Goal: Task Accomplishment & Management: Manage account settings

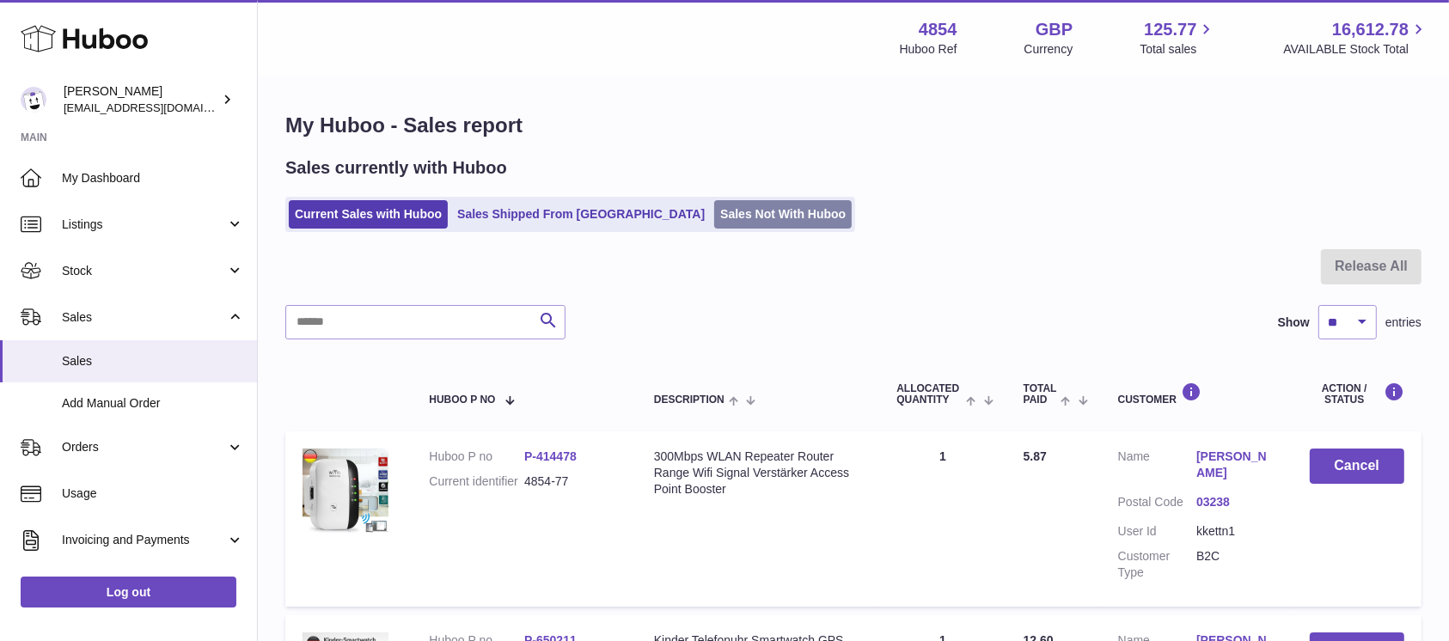
click at [714, 215] on link "Sales Not With Huboo" at bounding box center [783, 214] width 138 height 28
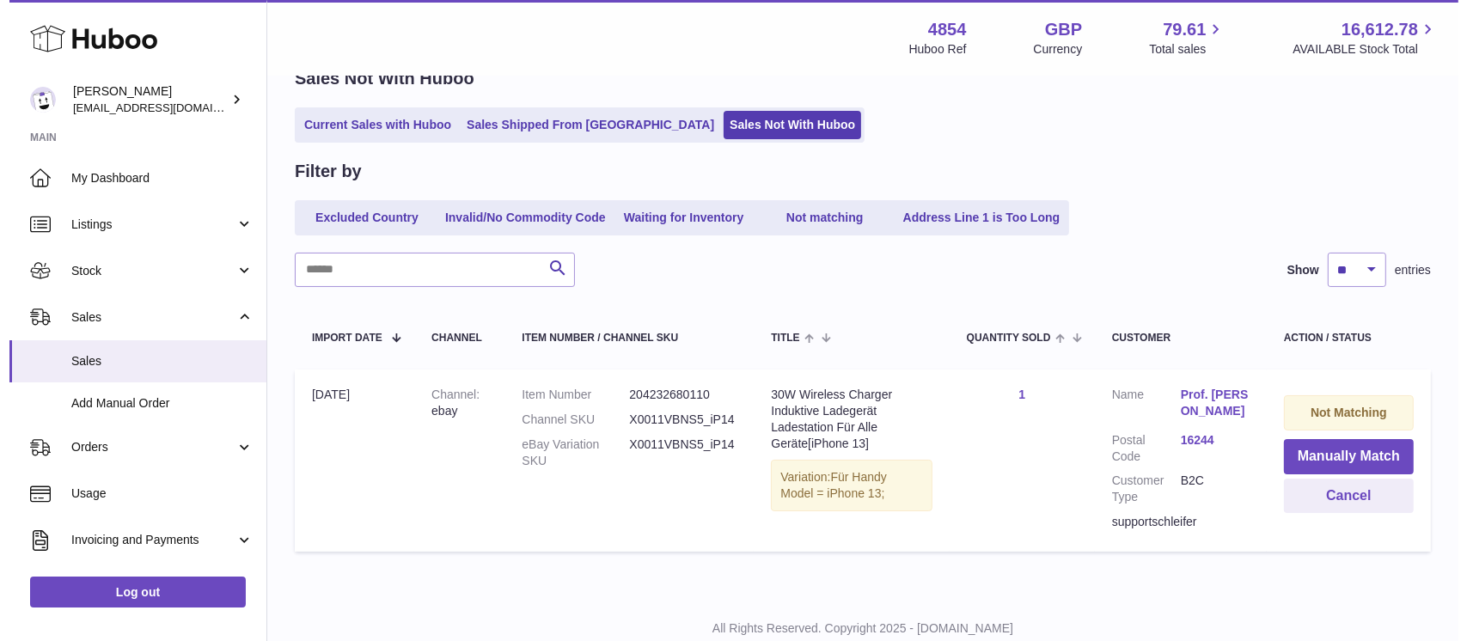
scroll to position [144, 0]
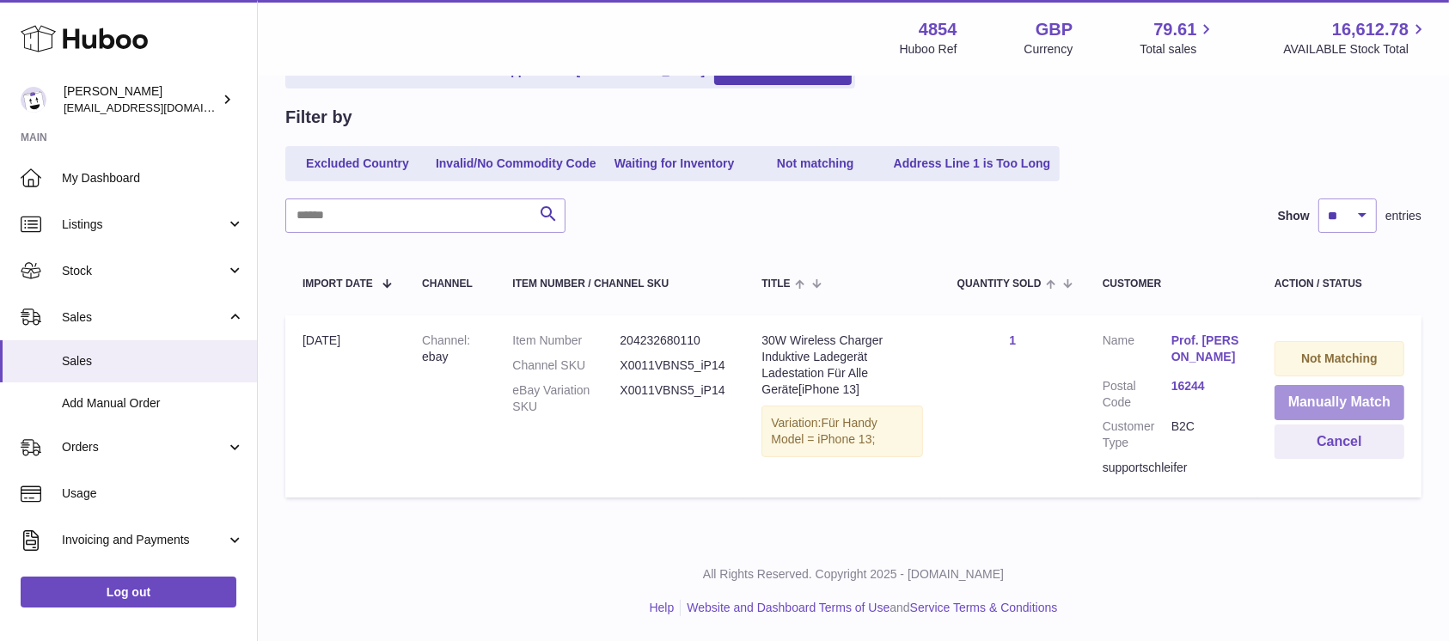
click at [1313, 394] on button "Manually Match" at bounding box center [1340, 402] width 130 height 35
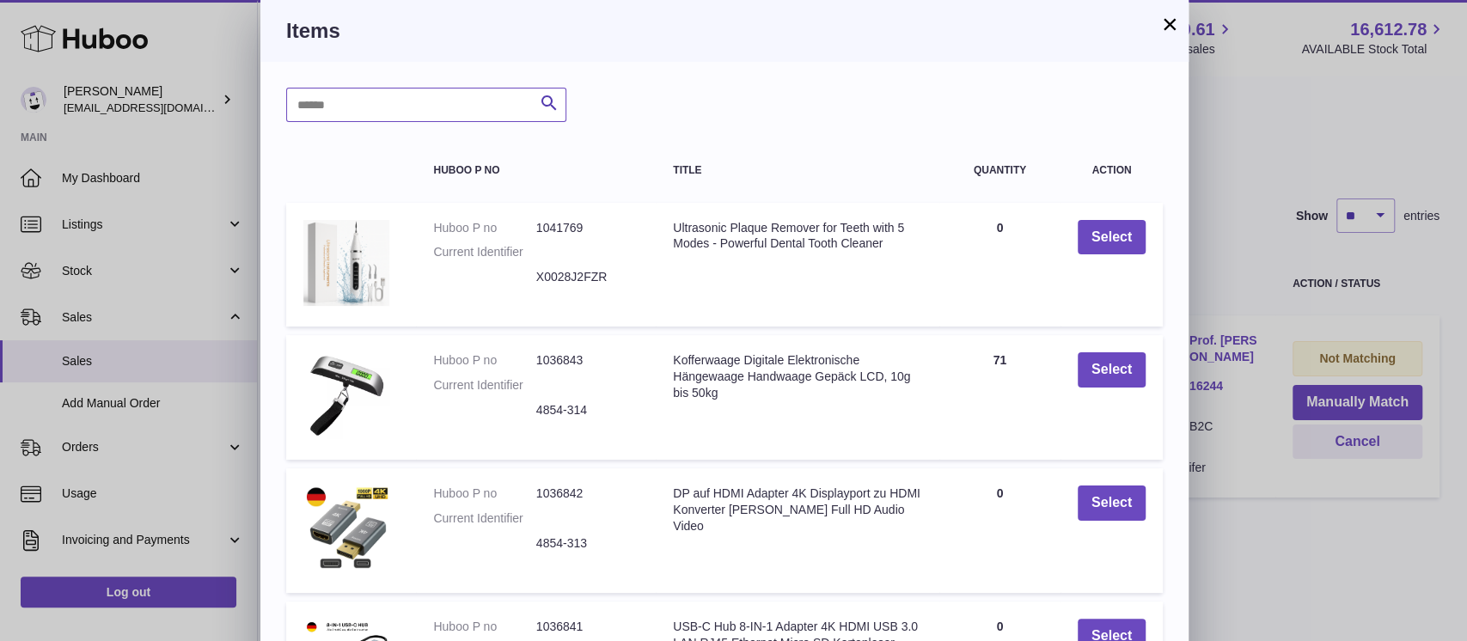
click at [392, 116] on input "text" at bounding box center [426, 105] width 280 height 34
type input "****"
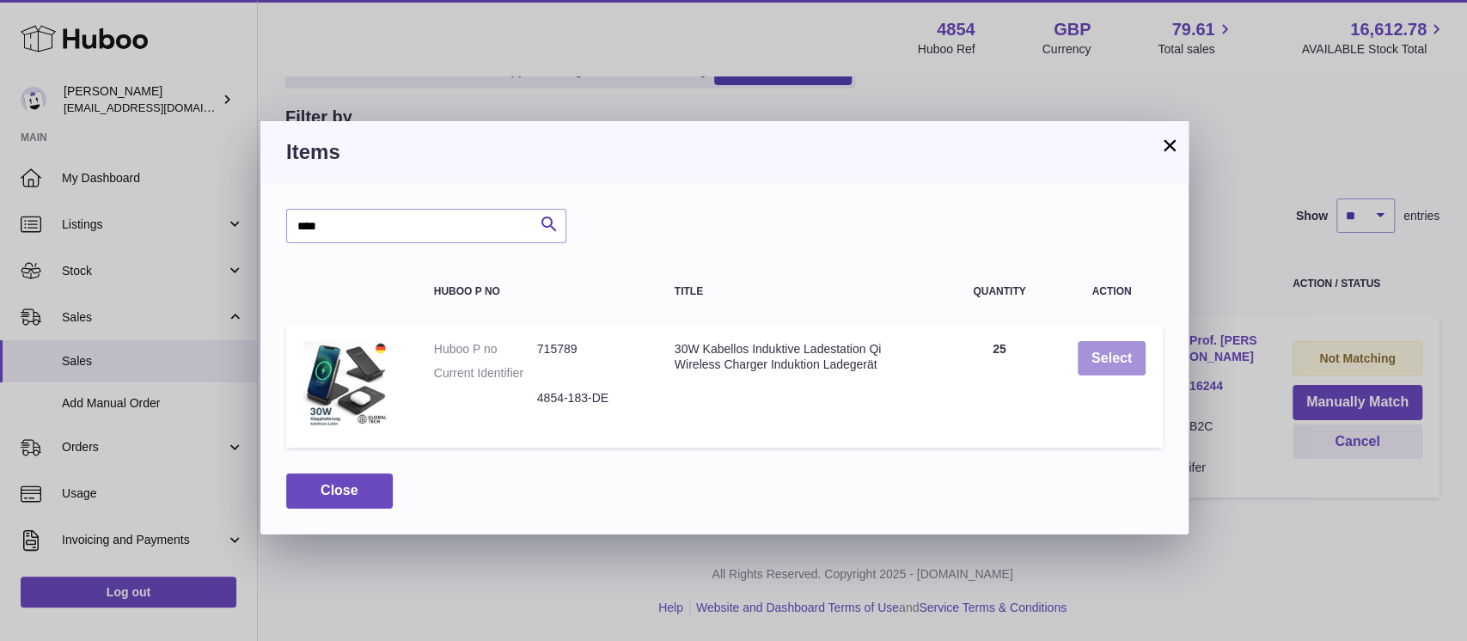
click at [1110, 361] on button "Select" at bounding box center [1112, 358] width 68 height 35
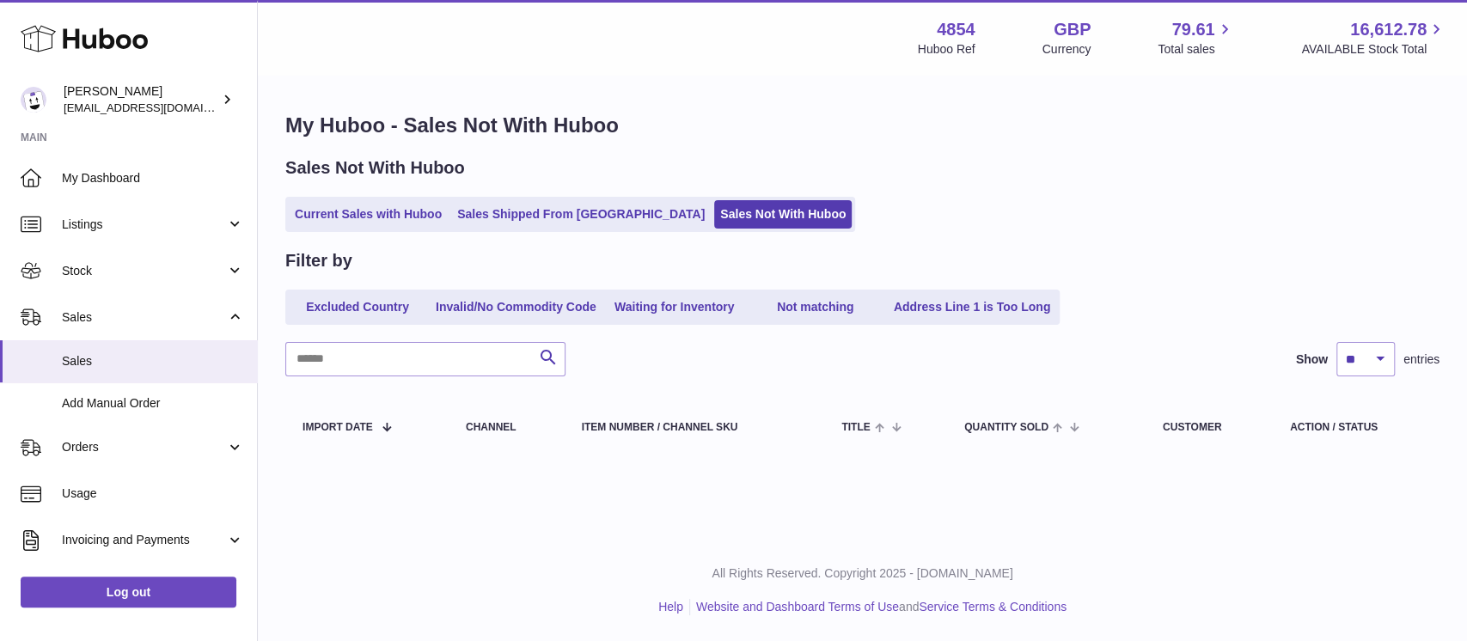
scroll to position [0, 0]
click at [373, 202] on link "Current Sales with Huboo" at bounding box center [368, 214] width 159 height 28
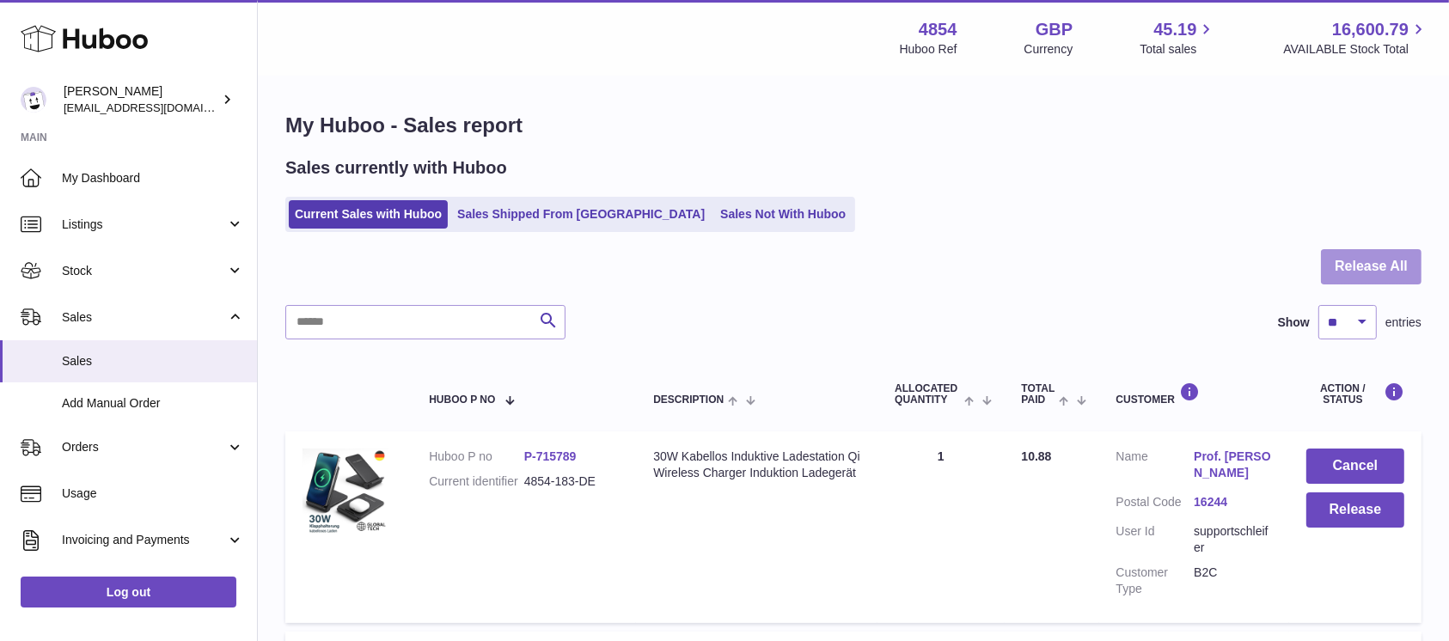
click at [1358, 279] on button "Release All" at bounding box center [1371, 266] width 101 height 35
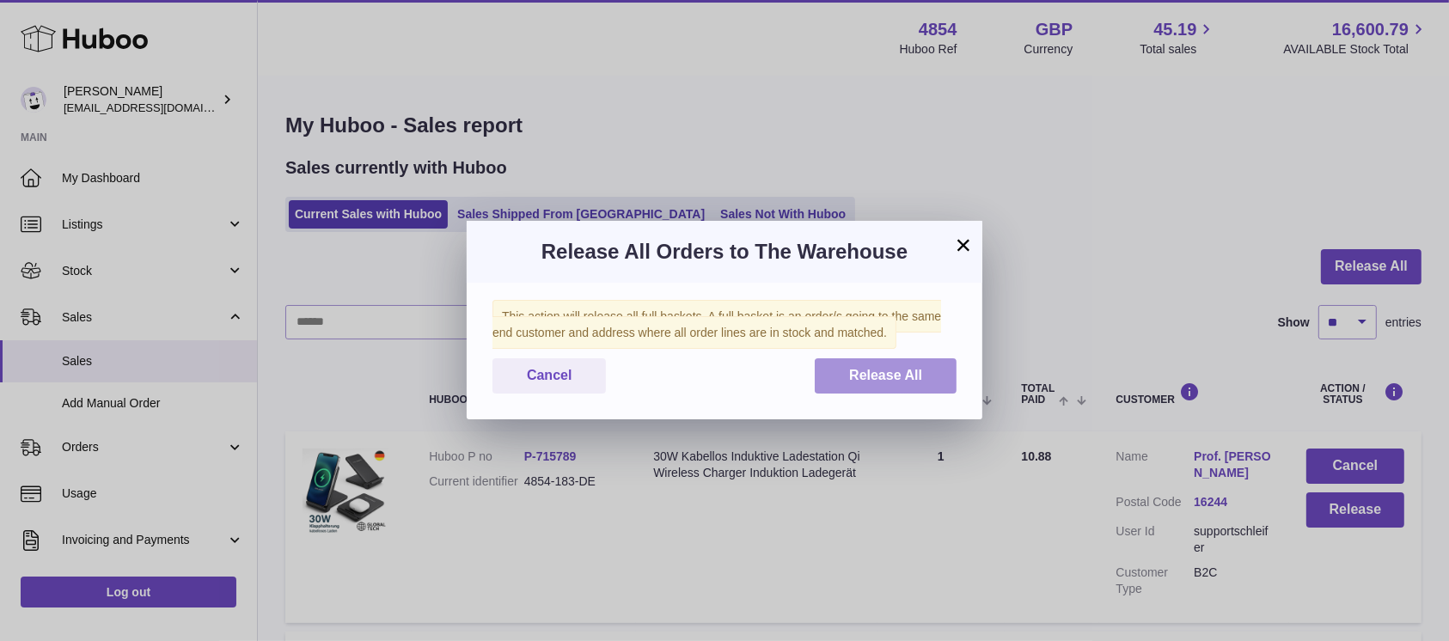
click at [873, 388] on button "Release All" at bounding box center [886, 375] width 142 height 35
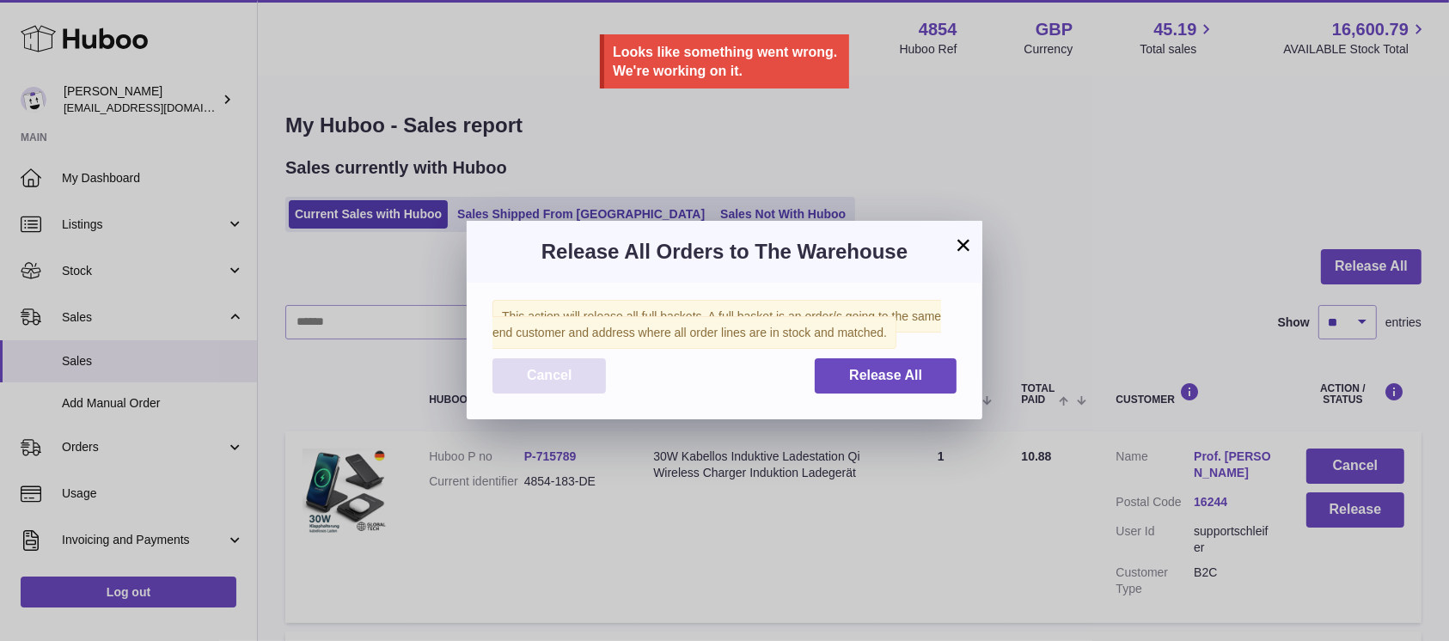
click at [533, 390] on button "Cancel" at bounding box center [548, 375] width 113 height 35
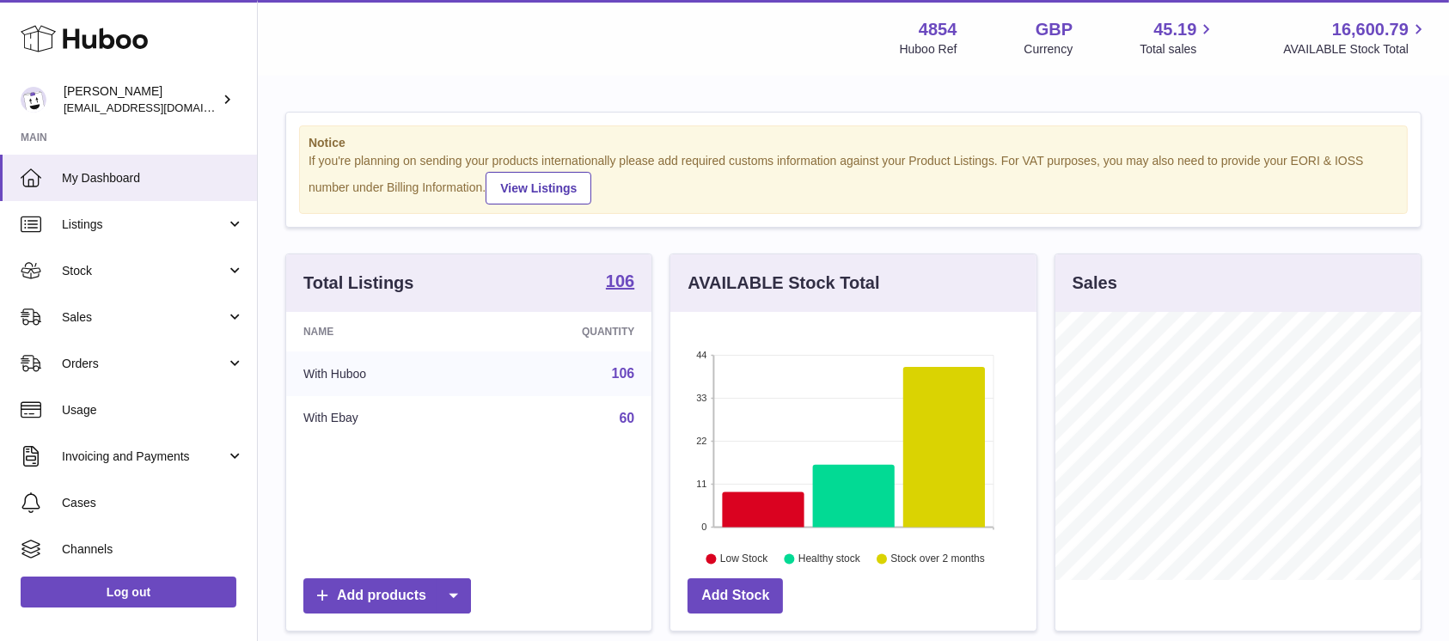
scroll to position [268, 365]
click at [204, 310] on span "Sales" at bounding box center [144, 317] width 164 height 16
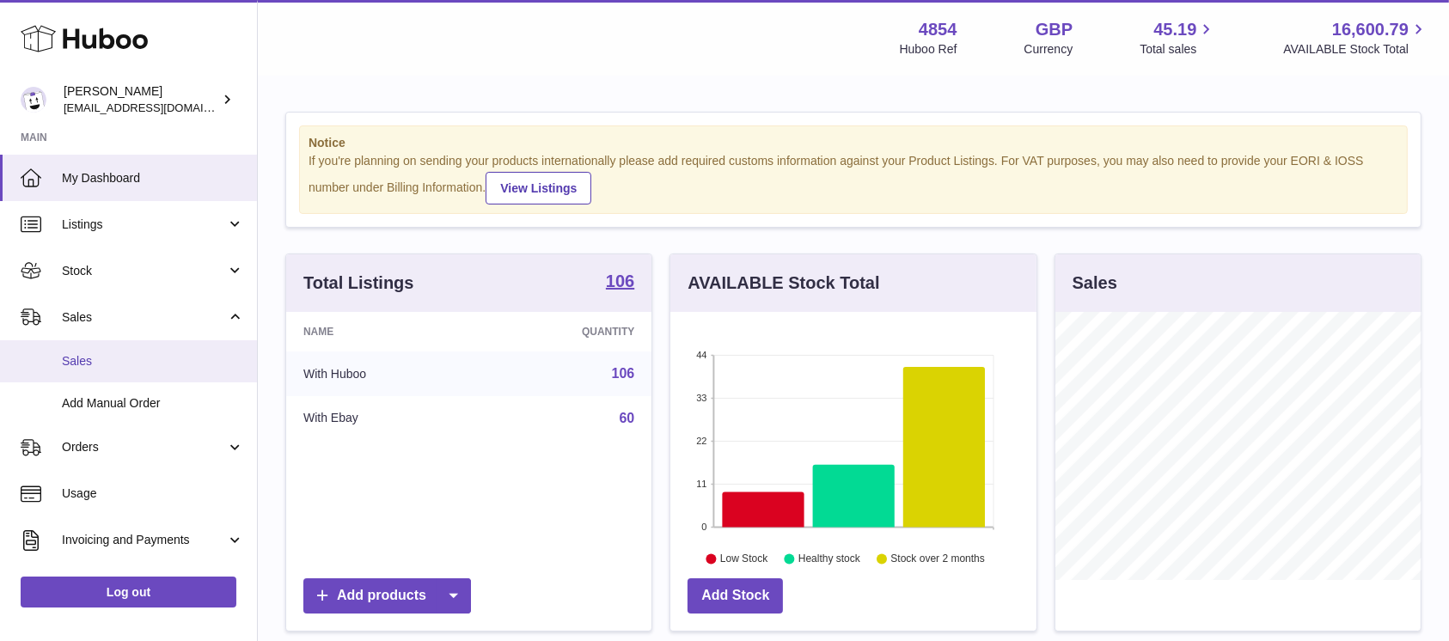
click at [138, 356] on span "Sales" at bounding box center [153, 361] width 182 height 16
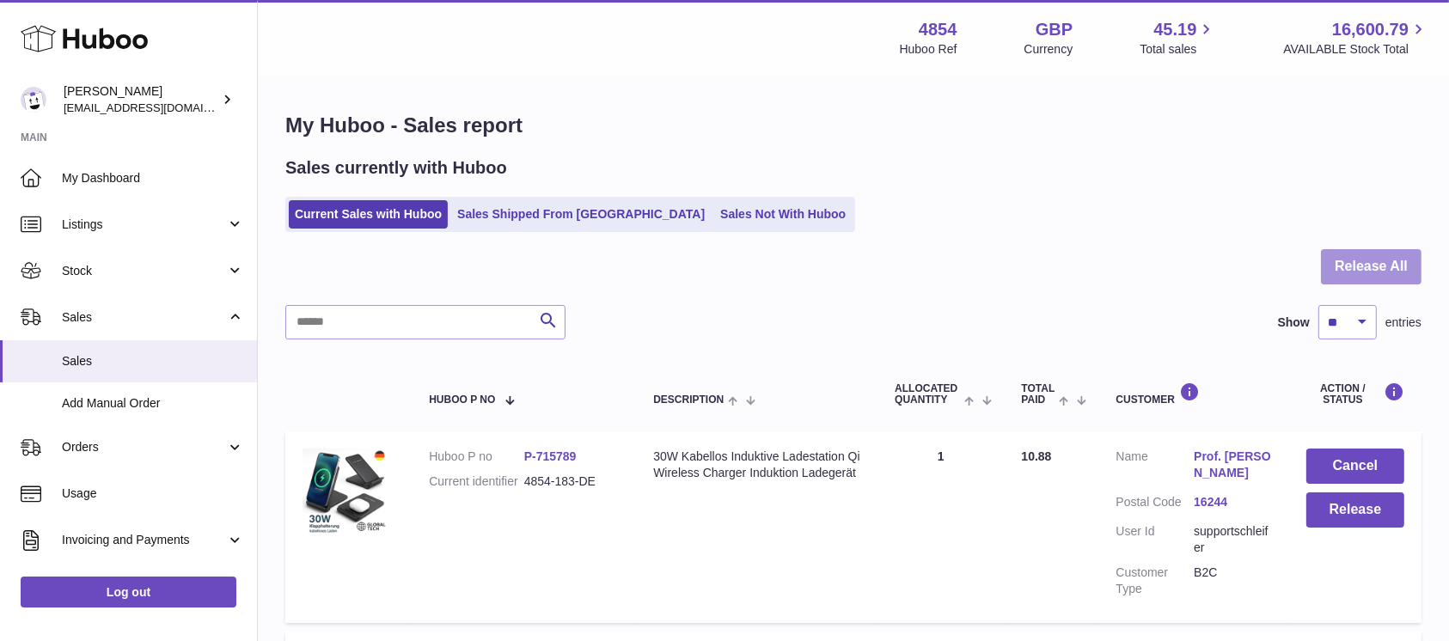
click at [1399, 281] on button "Release All" at bounding box center [1371, 266] width 101 height 35
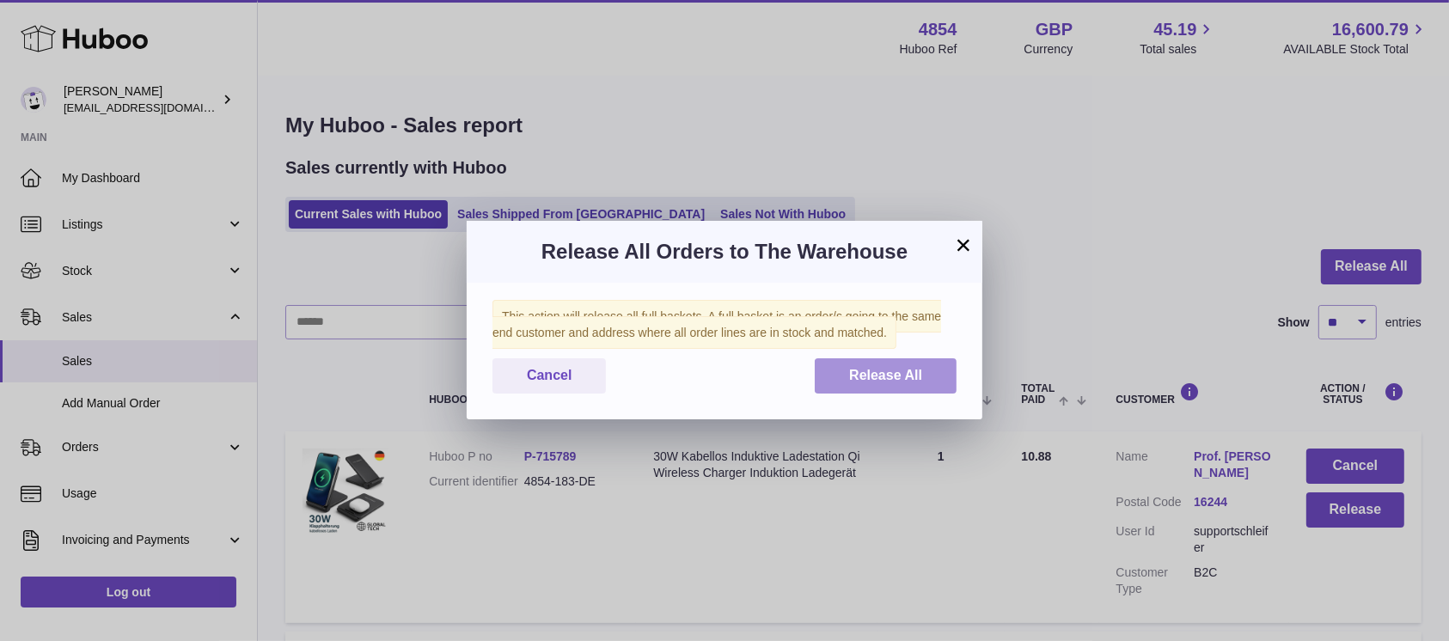
click at [863, 370] on span "Release All" at bounding box center [885, 375] width 73 height 15
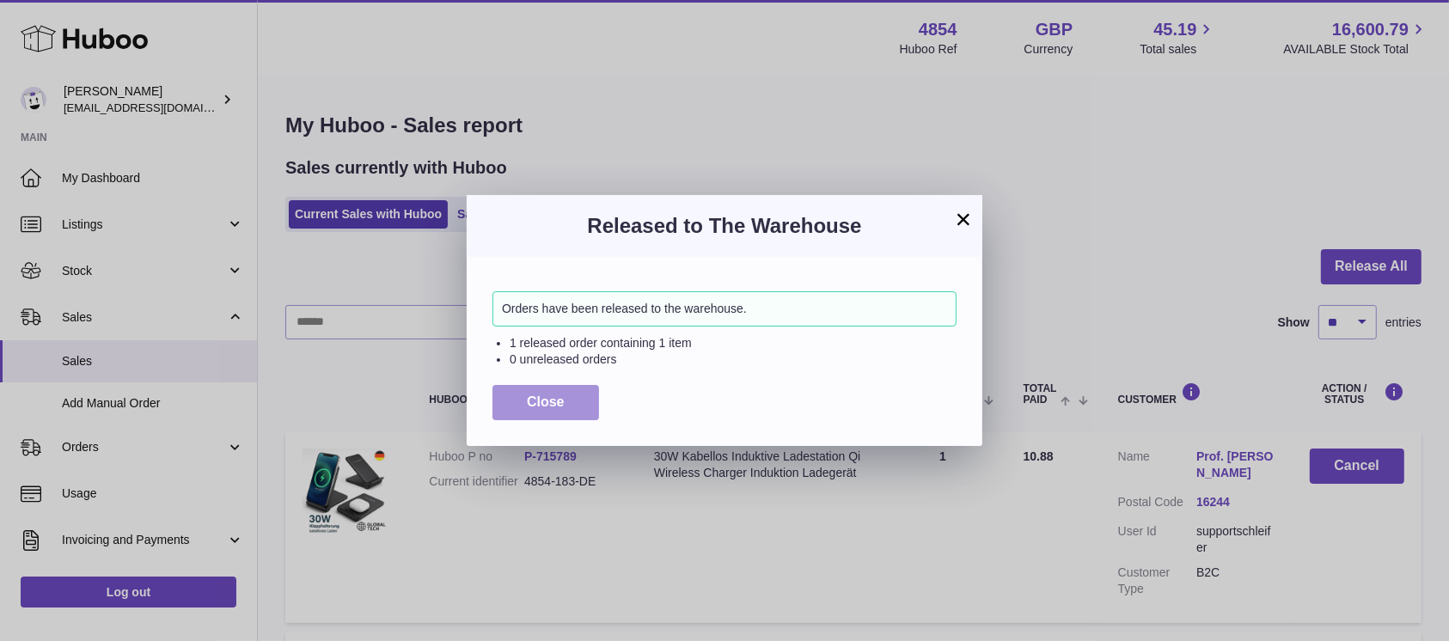
click at [538, 400] on span "Close" at bounding box center [546, 402] width 38 height 15
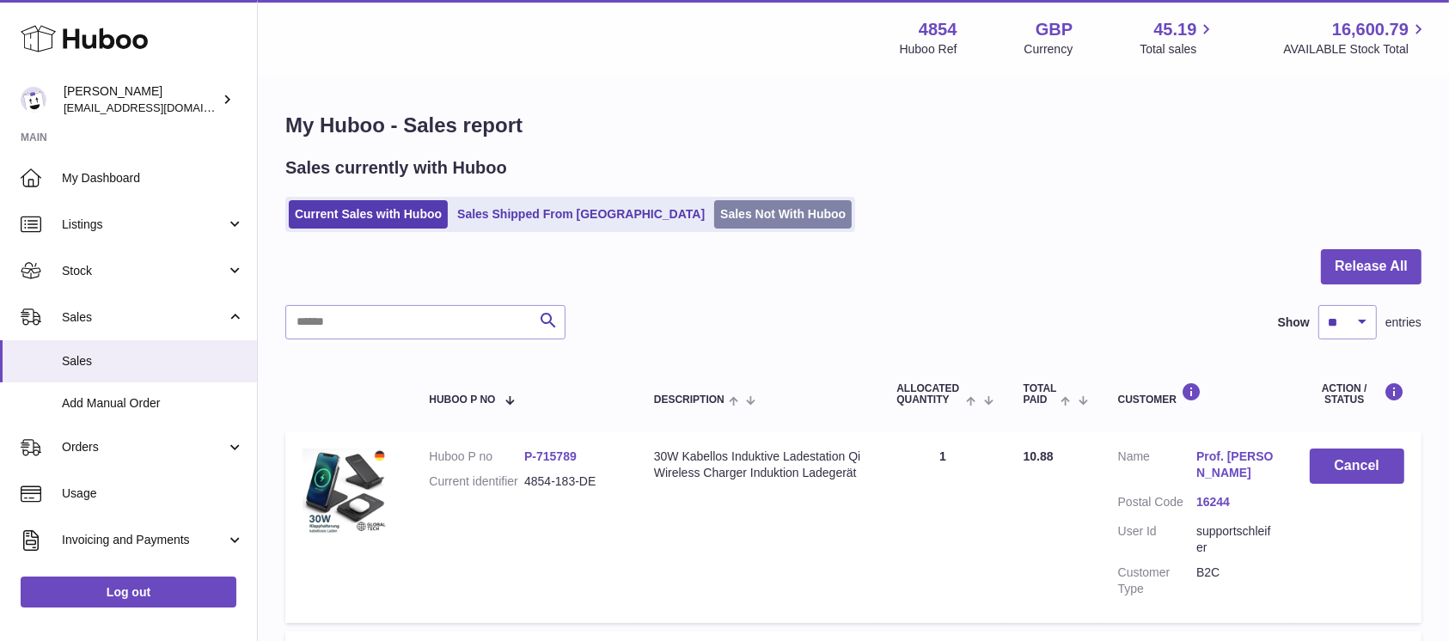
click at [736, 206] on link "Sales Not With Huboo" at bounding box center [783, 214] width 138 height 28
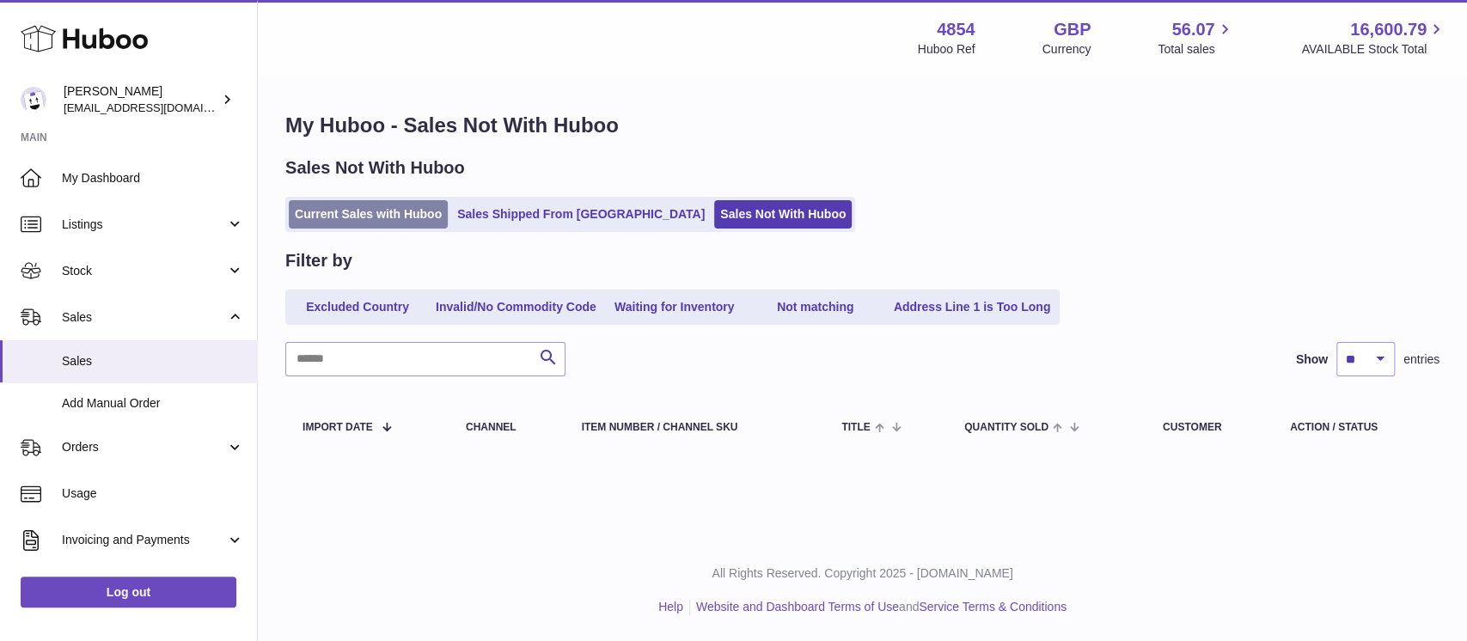
click at [378, 211] on link "Current Sales with Huboo" at bounding box center [368, 214] width 159 height 28
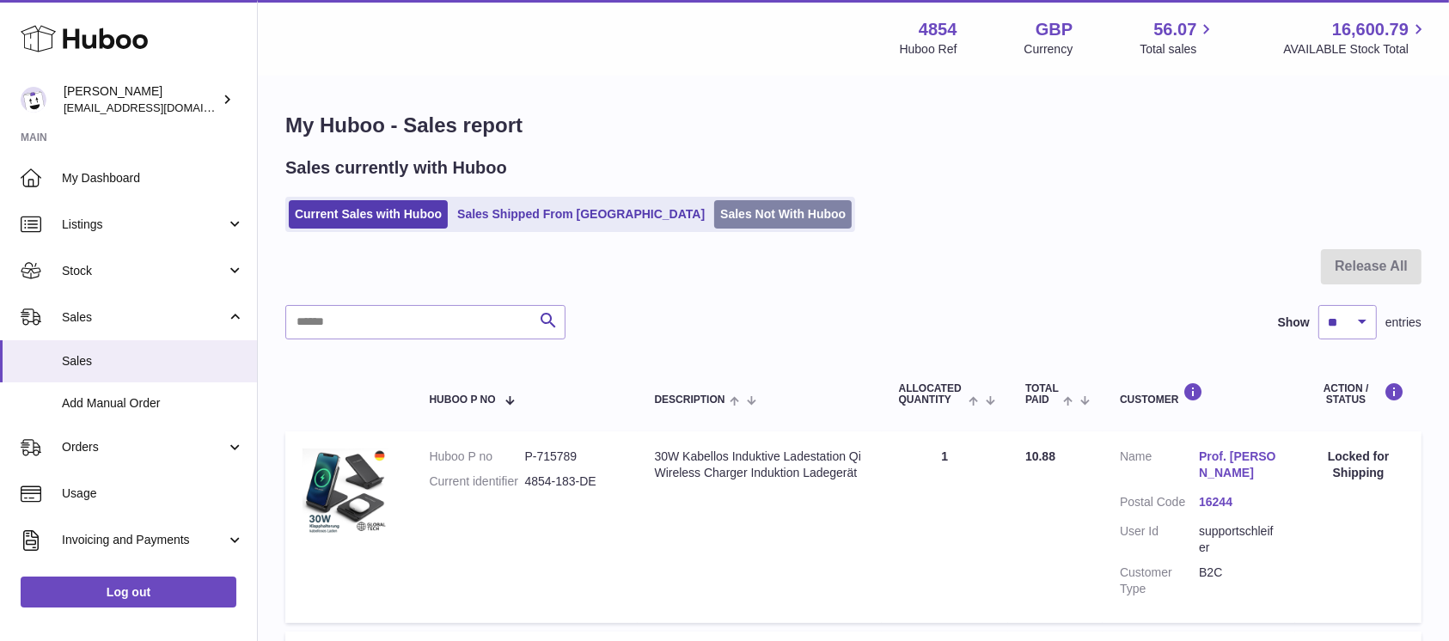
click at [714, 210] on link "Sales Not With Huboo" at bounding box center [783, 214] width 138 height 28
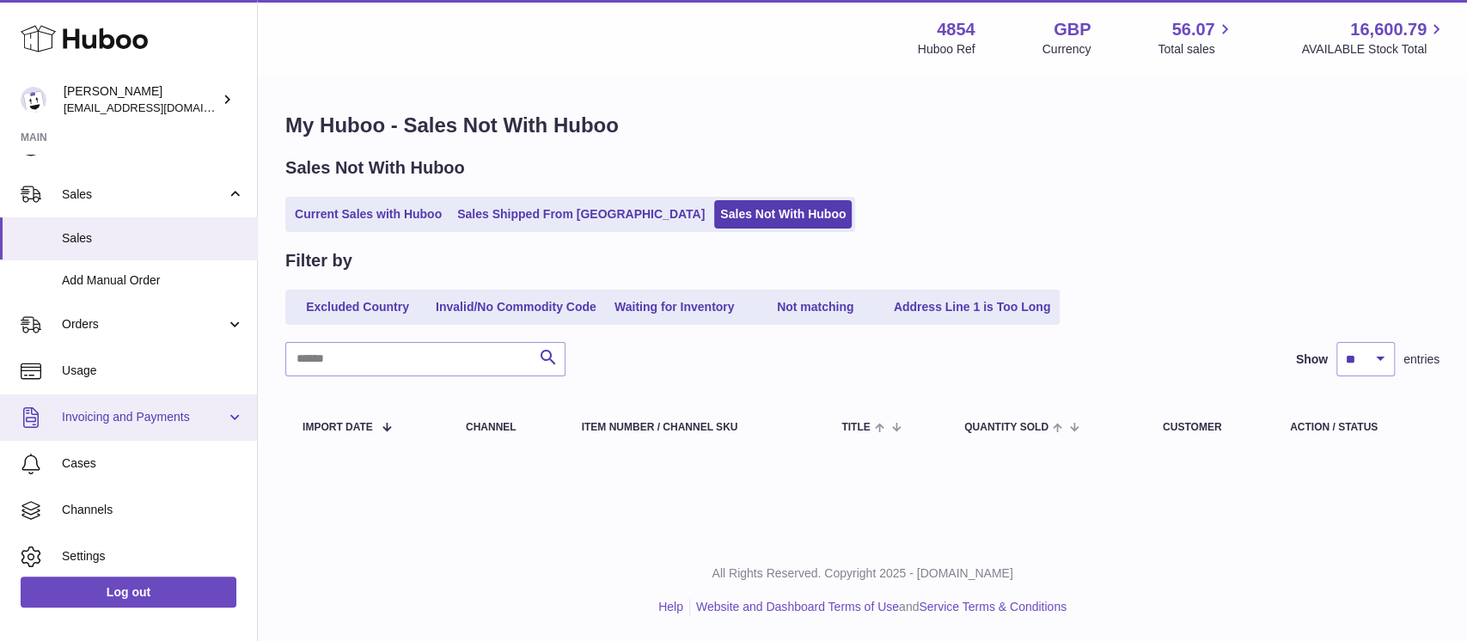
scroll to position [176, 0]
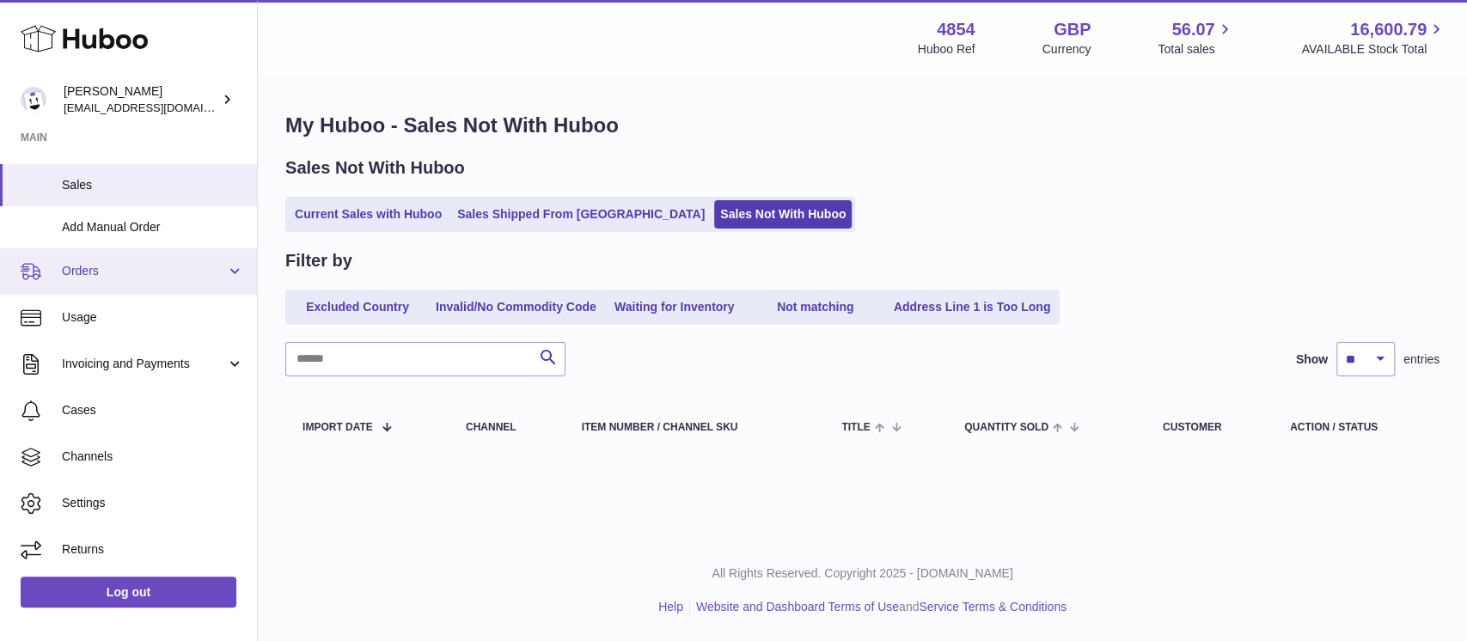
click at [151, 278] on span "Orders" at bounding box center [144, 271] width 164 height 16
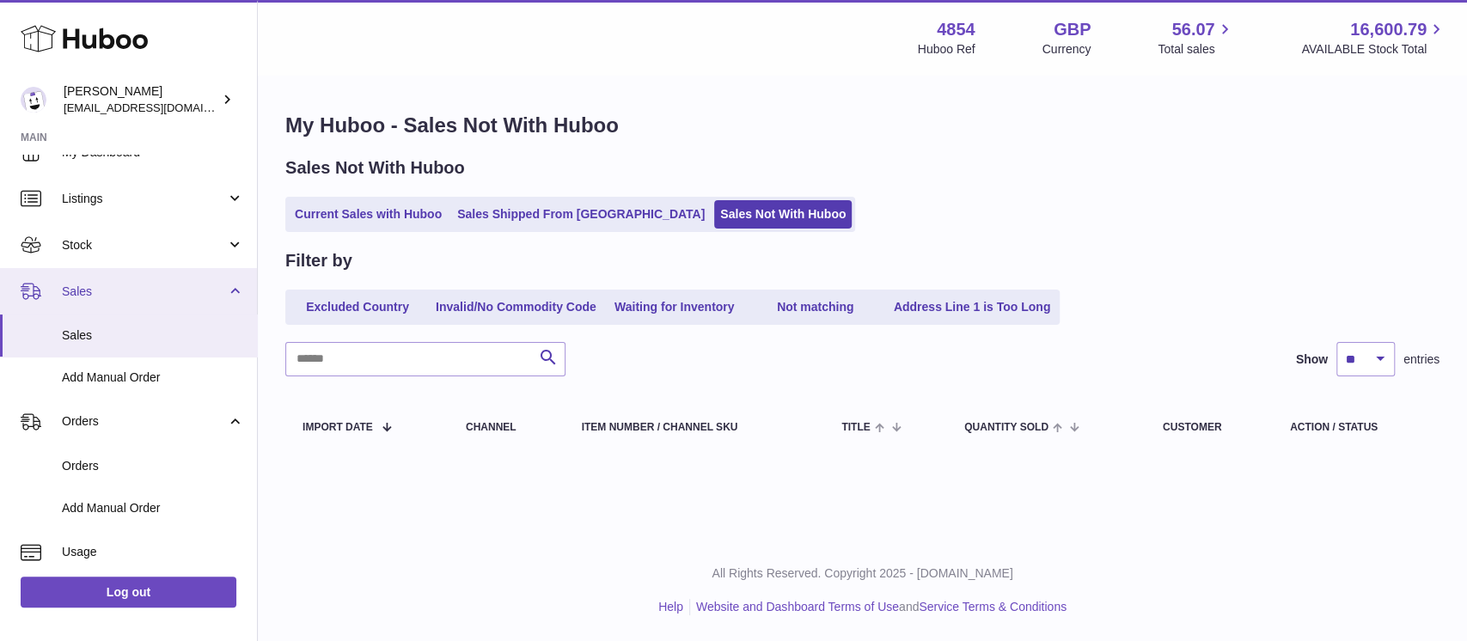
scroll to position [0, 0]
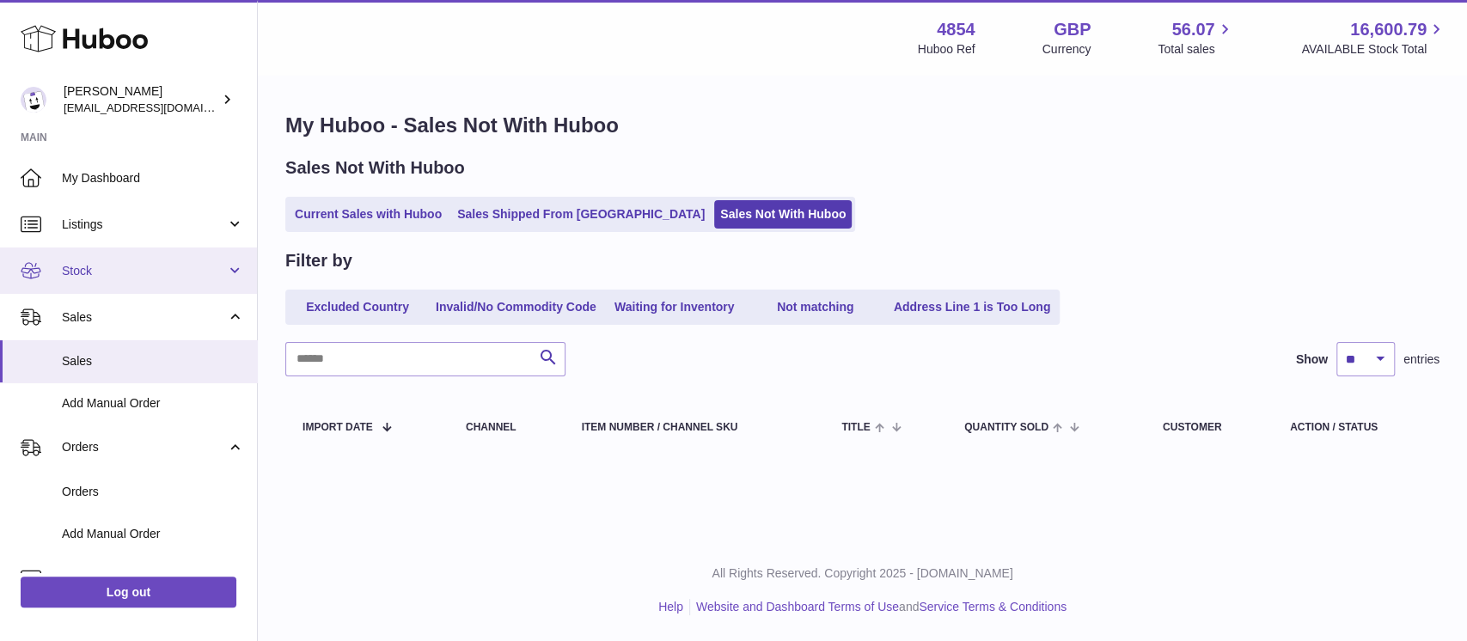
click at [163, 272] on span "Stock" at bounding box center [144, 271] width 164 height 16
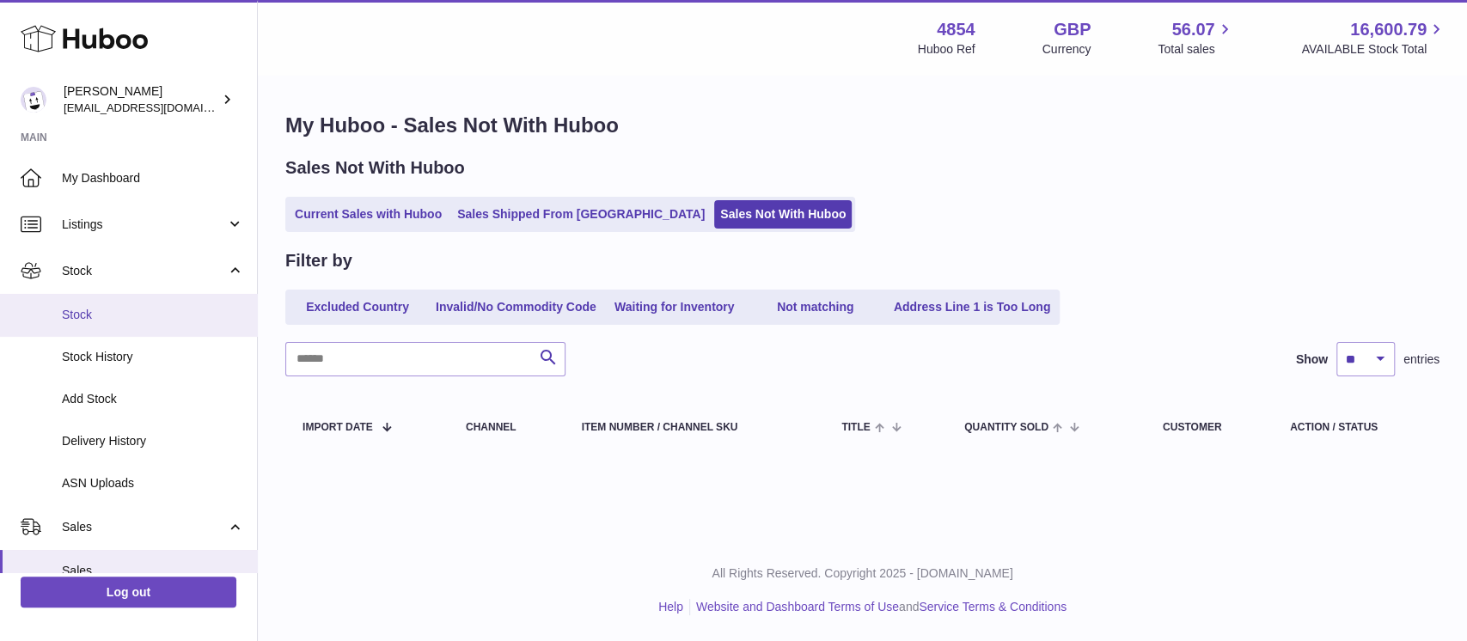
click at [141, 328] on link "Stock" at bounding box center [128, 315] width 257 height 42
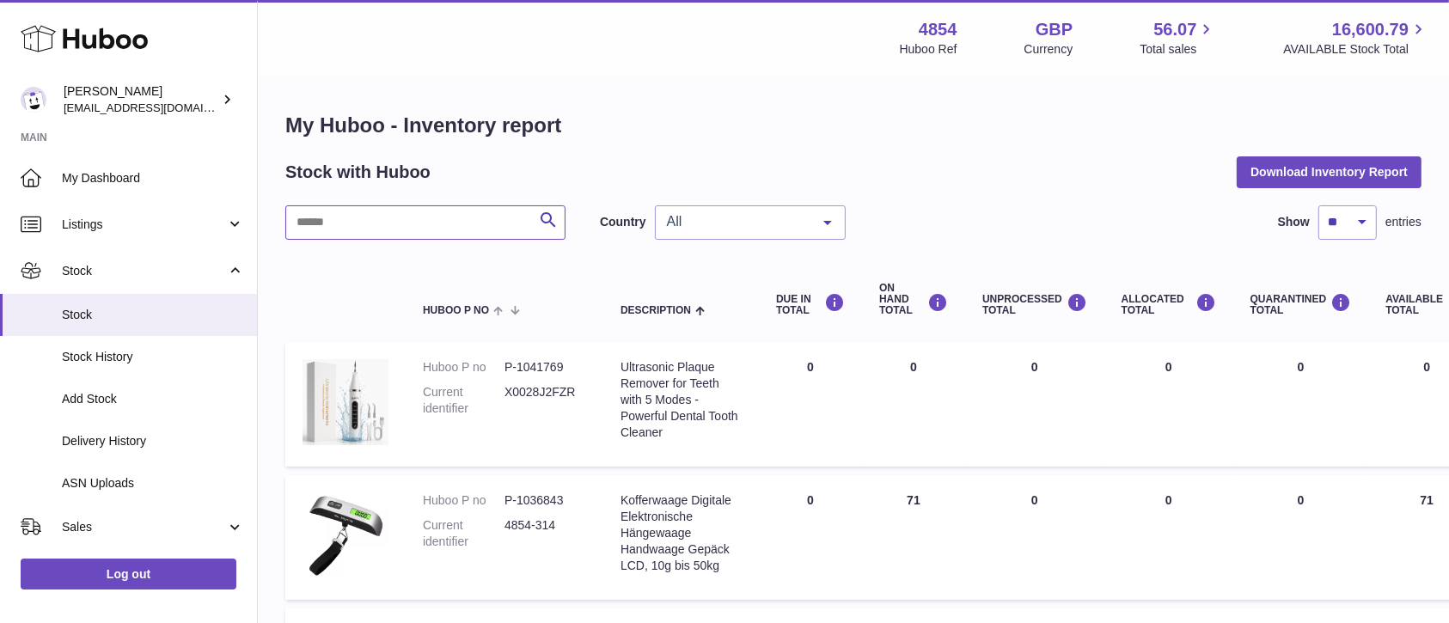
click at [447, 212] on input "text" at bounding box center [425, 222] width 280 height 34
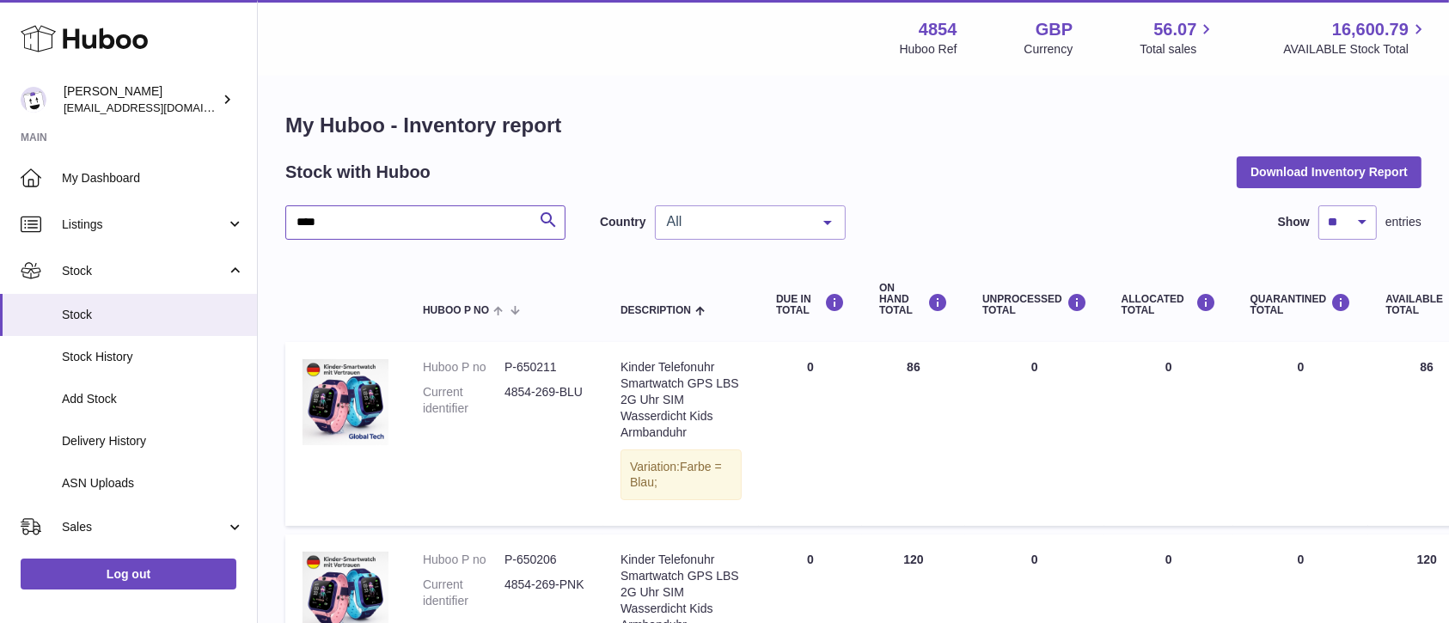
type input "****"
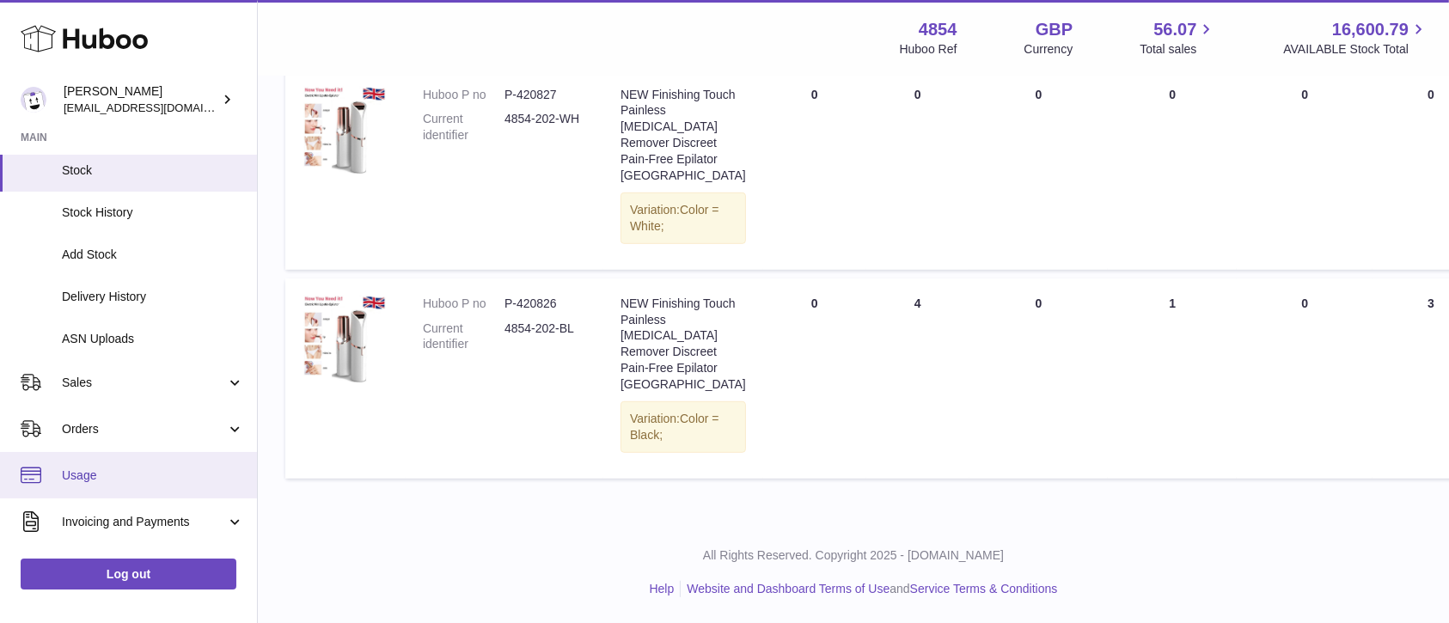
scroll to position [229, 0]
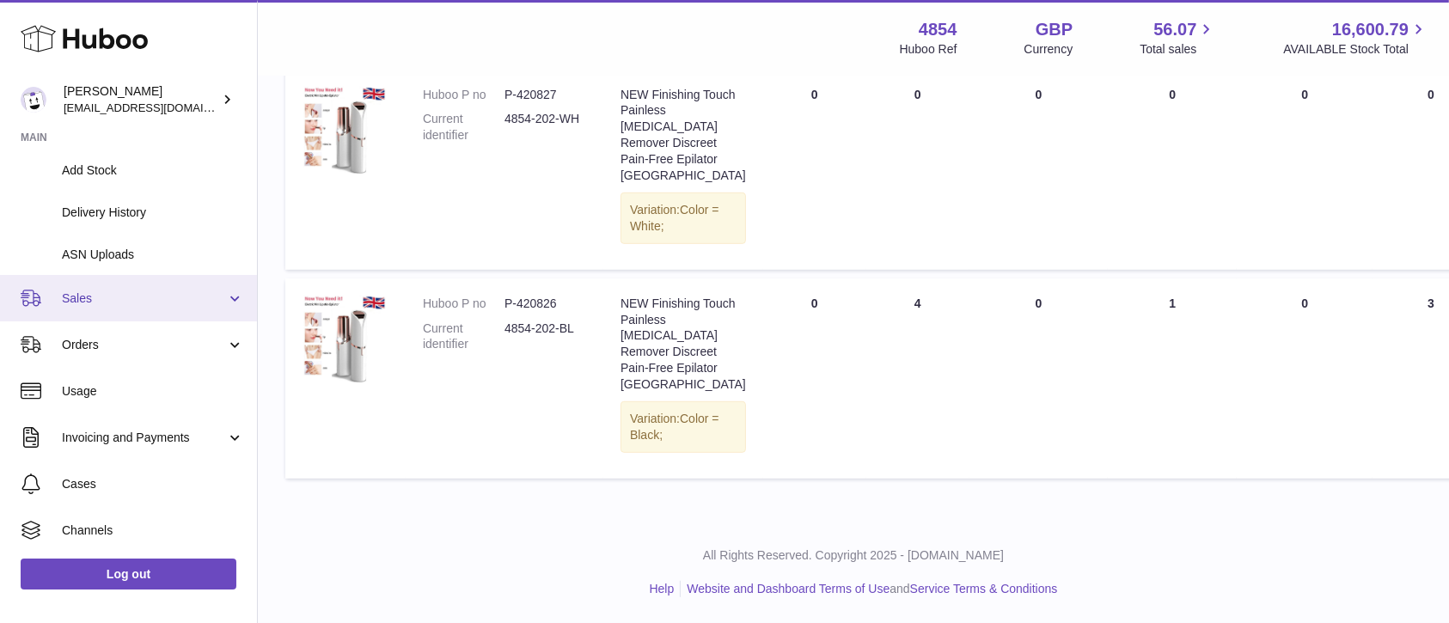
click at [179, 297] on span "Sales" at bounding box center [144, 299] width 164 height 16
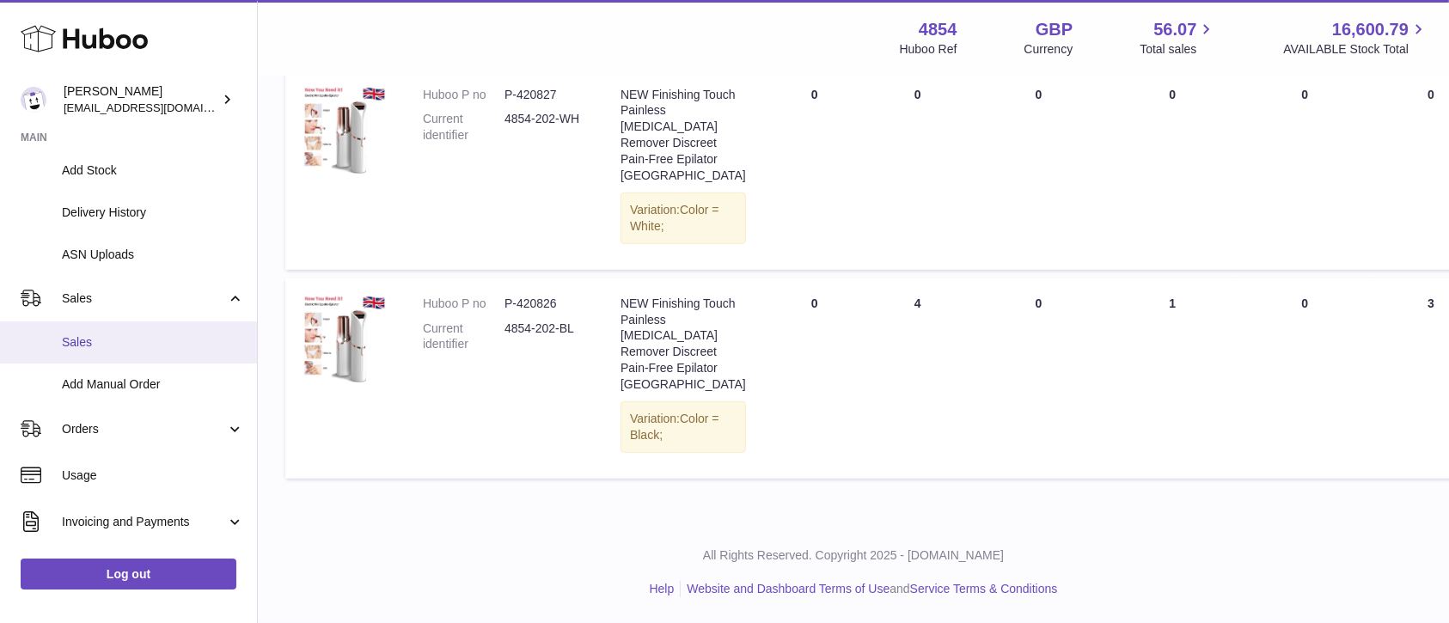
click at [159, 352] on link "Sales" at bounding box center [128, 342] width 257 height 42
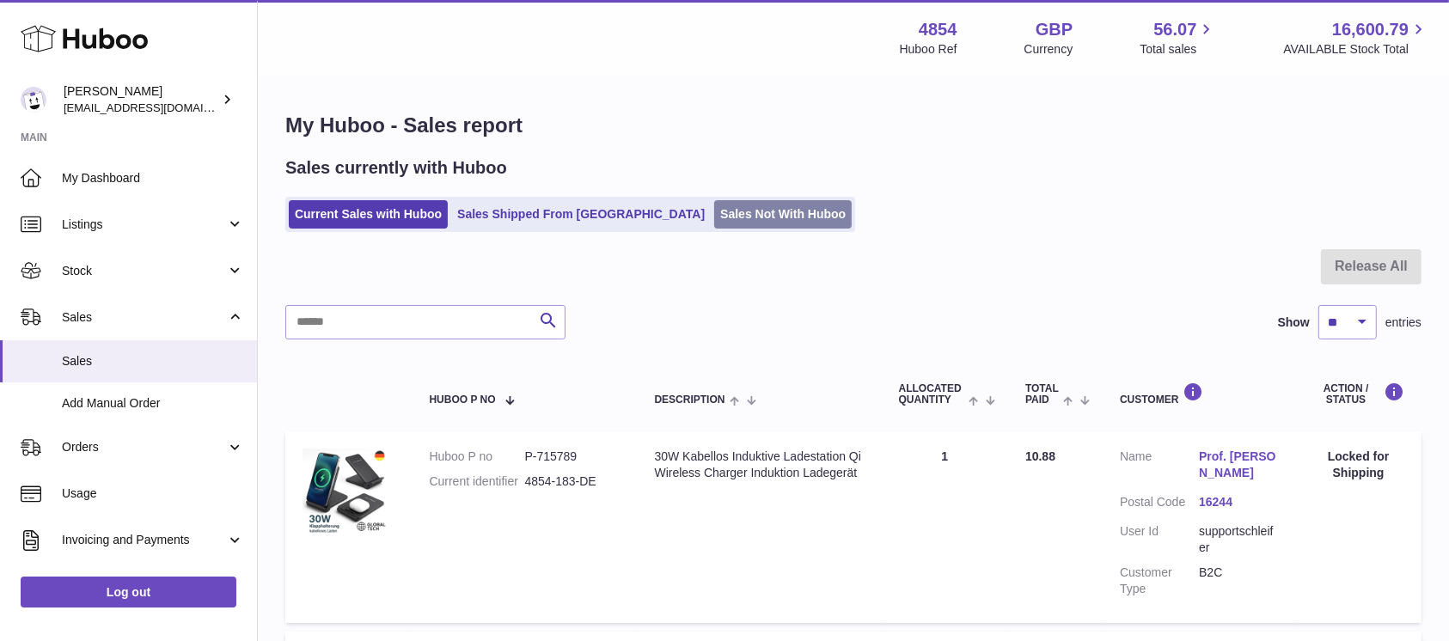
click at [714, 221] on link "Sales Not With Huboo" at bounding box center [783, 214] width 138 height 28
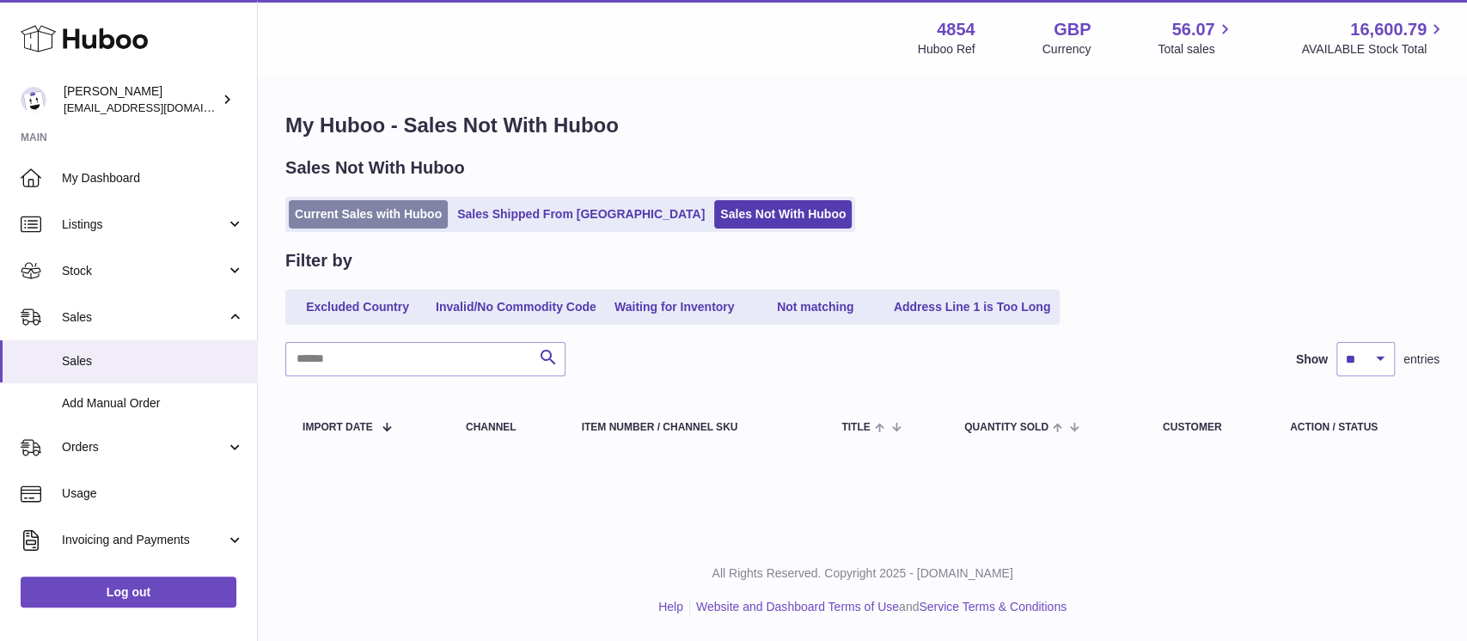
click at [392, 210] on link "Current Sales with Huboo" at bounding box center [368, 214] width 159 height 28
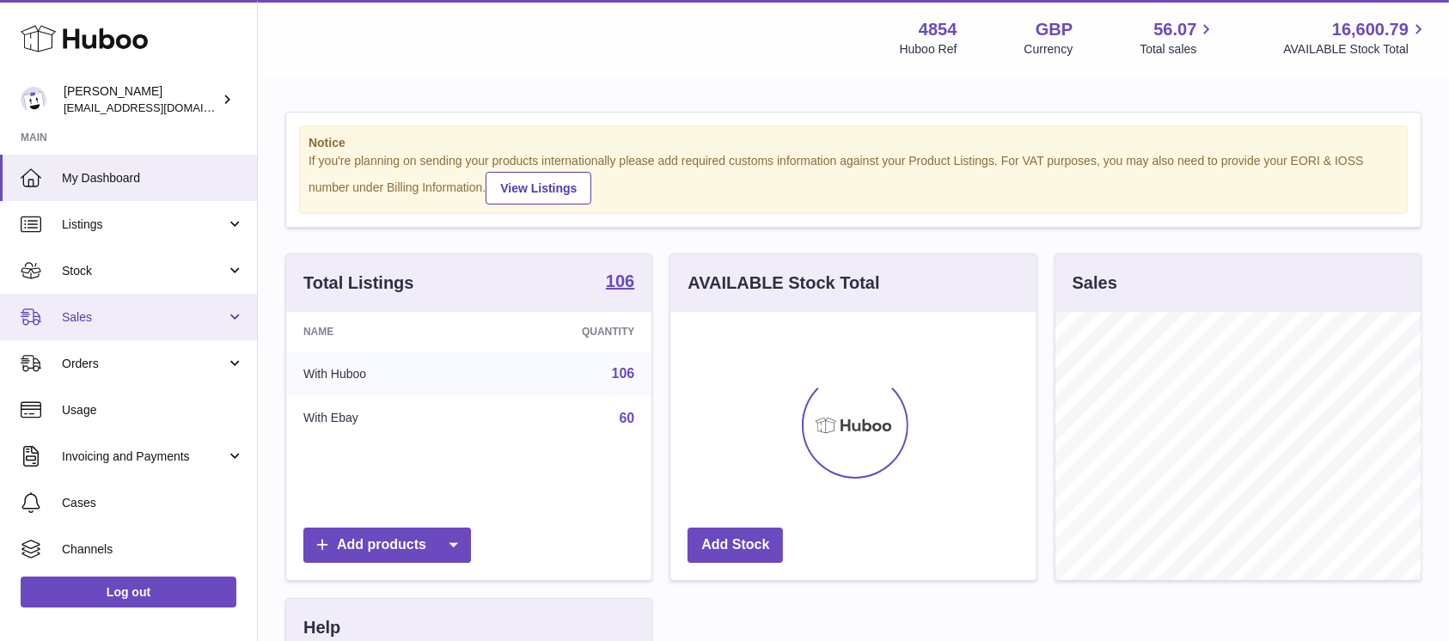
scroll to position [268, 365]
click at [194, 313] on span "Sales" at bounding box center [144, 317] width 164 height 16
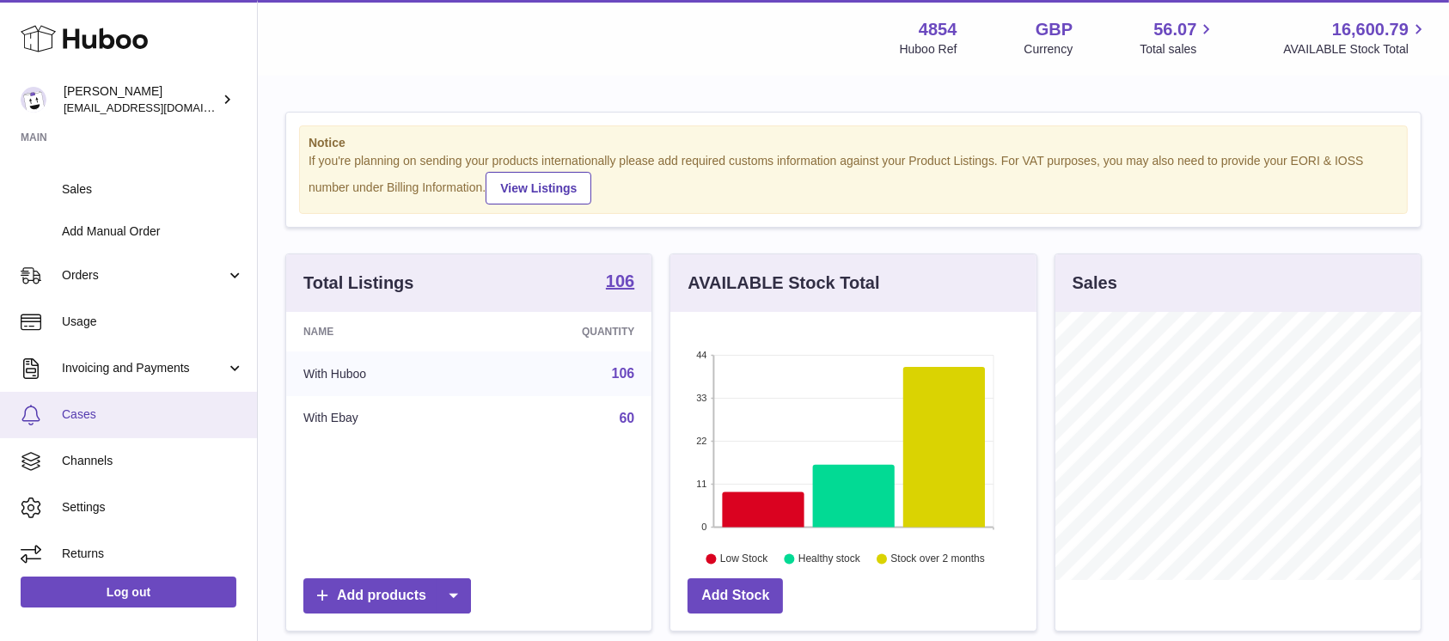
scroll to position [176, 0]
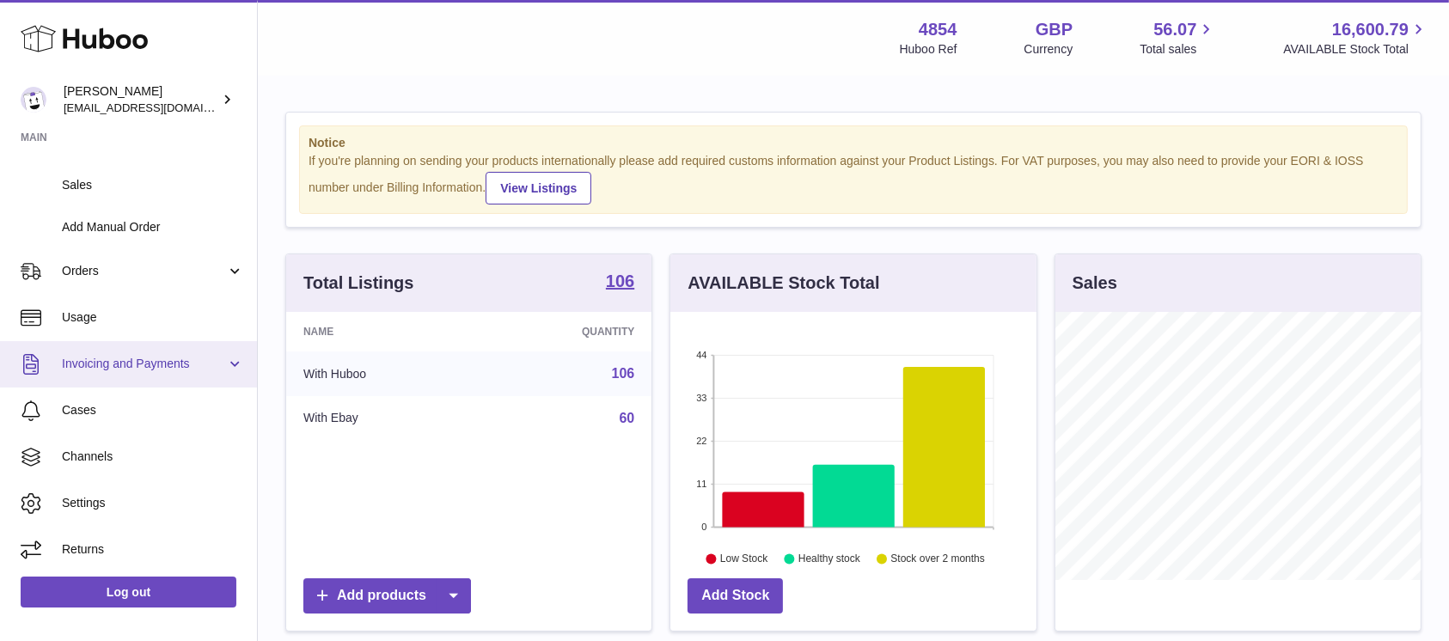
click at [162, 370] on span "Invoicing and Payments" at bounding box center [144, 364] width 164 height 16
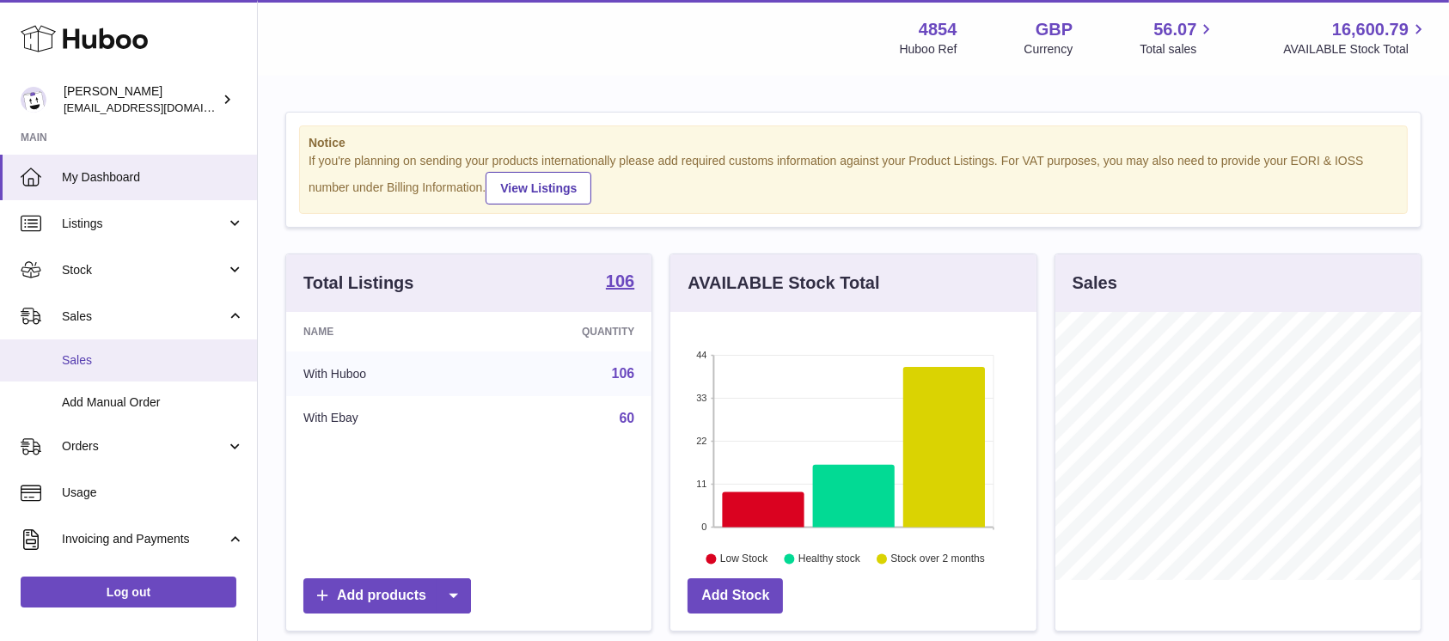
scroll to position [0, 0]
click at [151, 348] on link "Sales" at bounding box center [128, 361] width 257 height 42
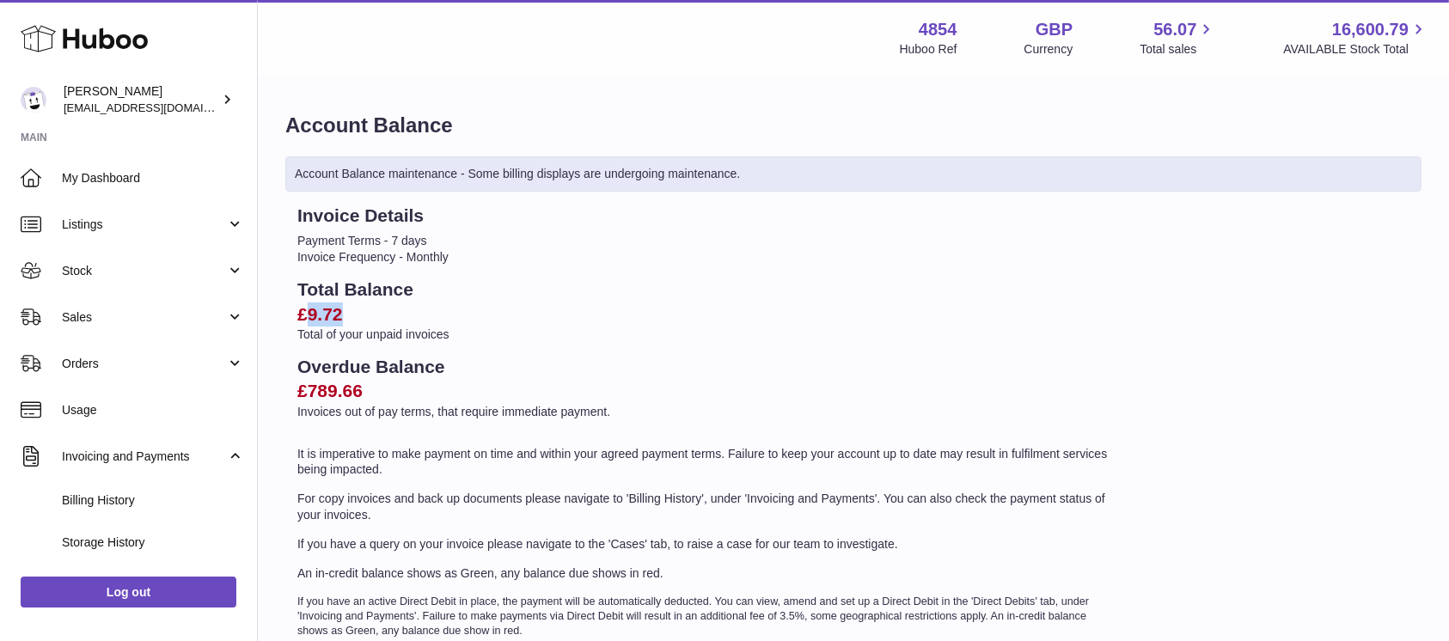
drag, startPoint x: 351, startPoint y: 316, endPoint x: 309, endPoint y: 310, distance: 42.5
click at [309, 310] on h2 "£9.72" at bounding box center [706, 315] width 818 height 24
copy h2 "9.72"
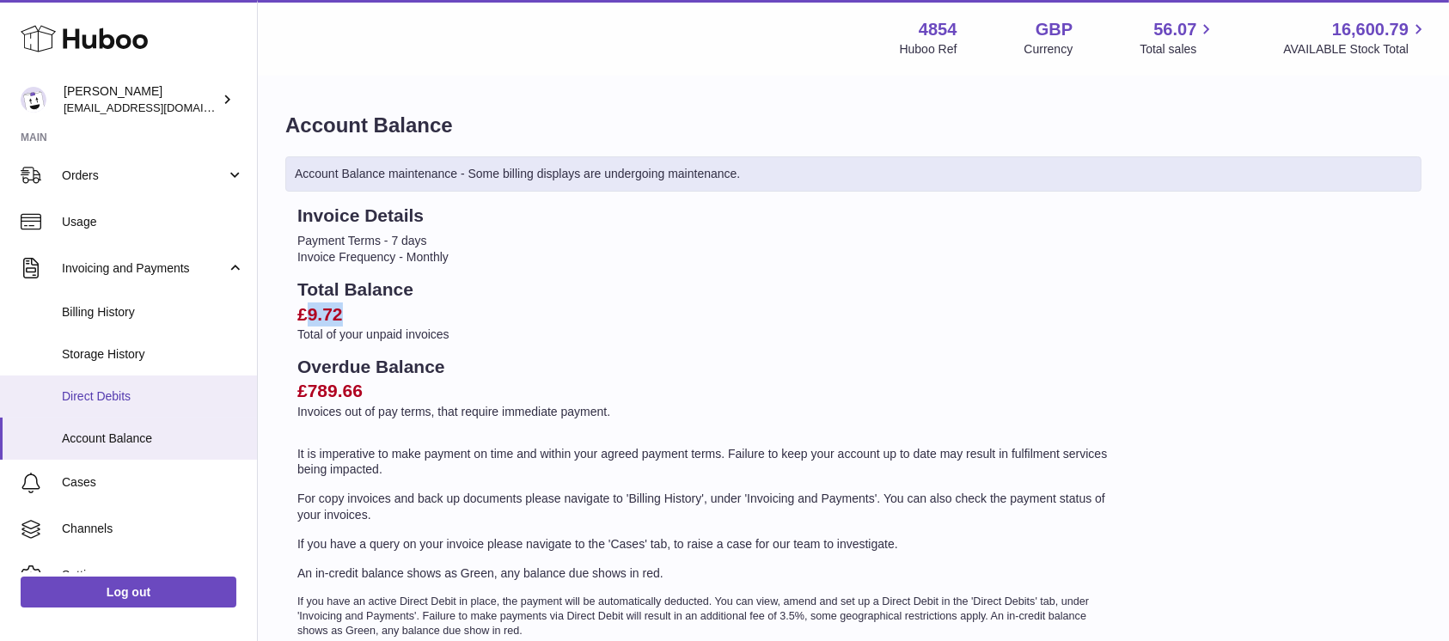
scroll to position [229, 0]
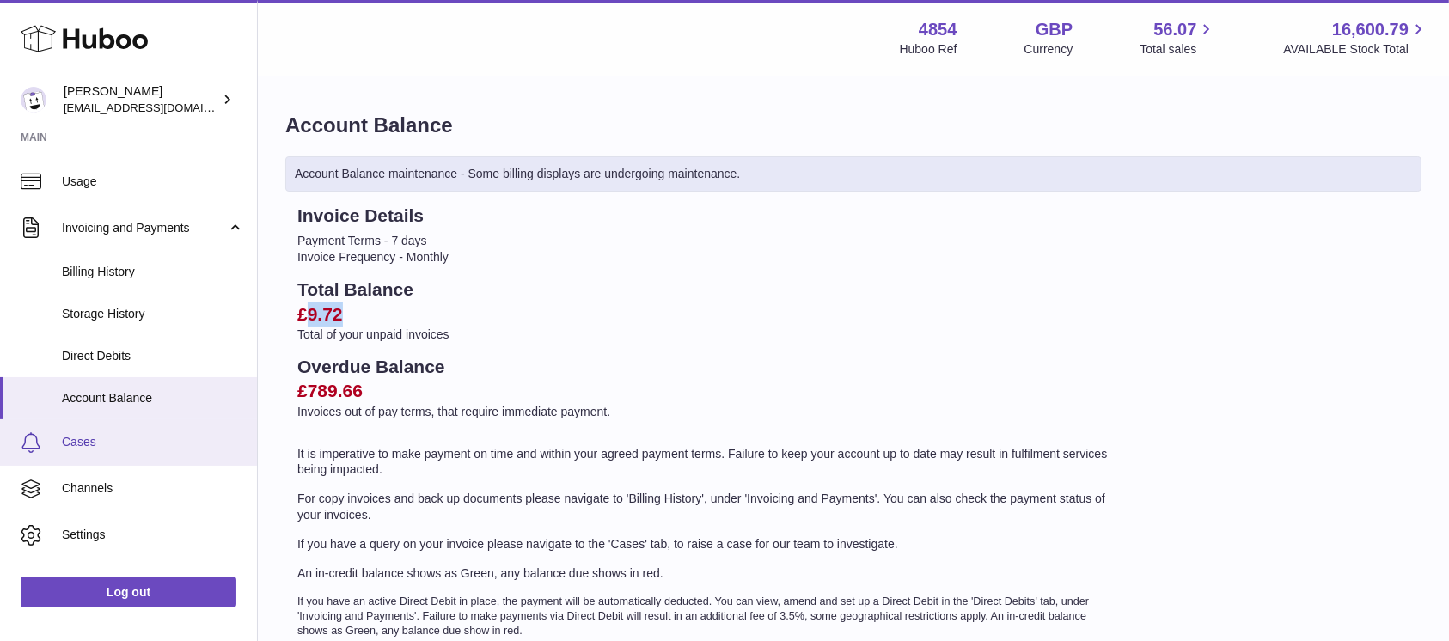
click at [131, 445] on span "Cases" at bounding box center [153, 442] width 182 height 16
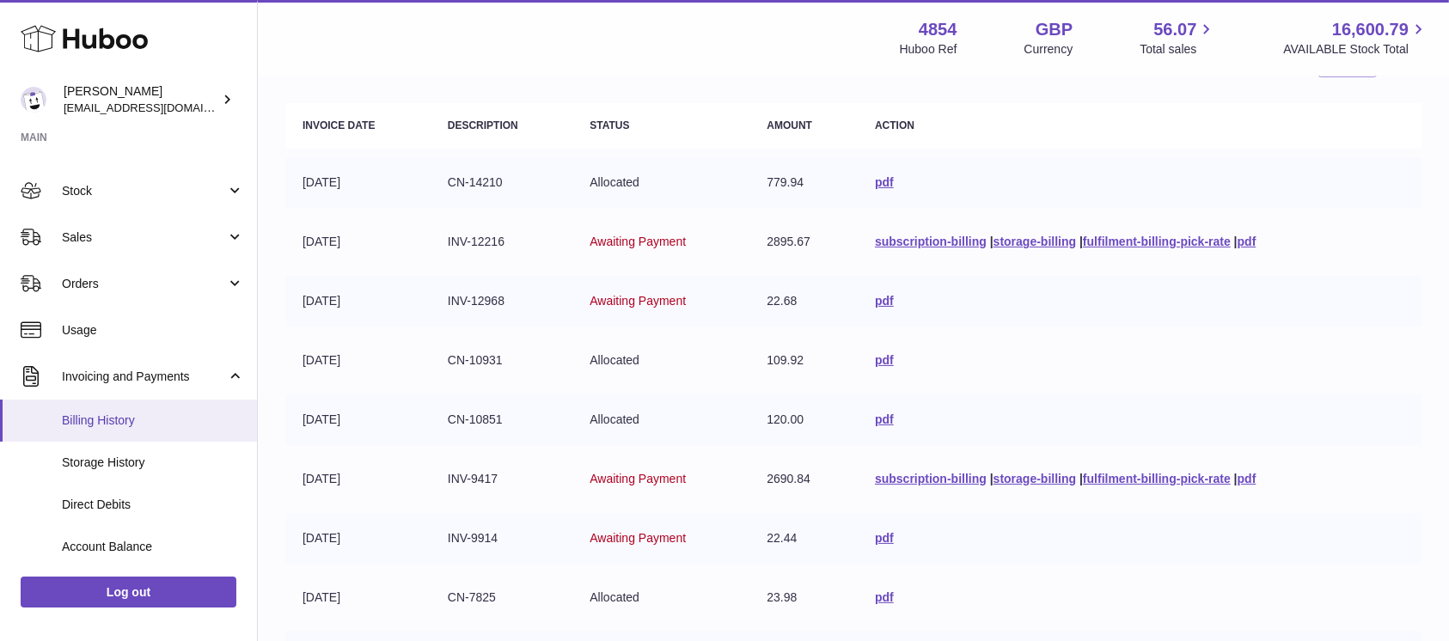
scroll to position [114, 0]
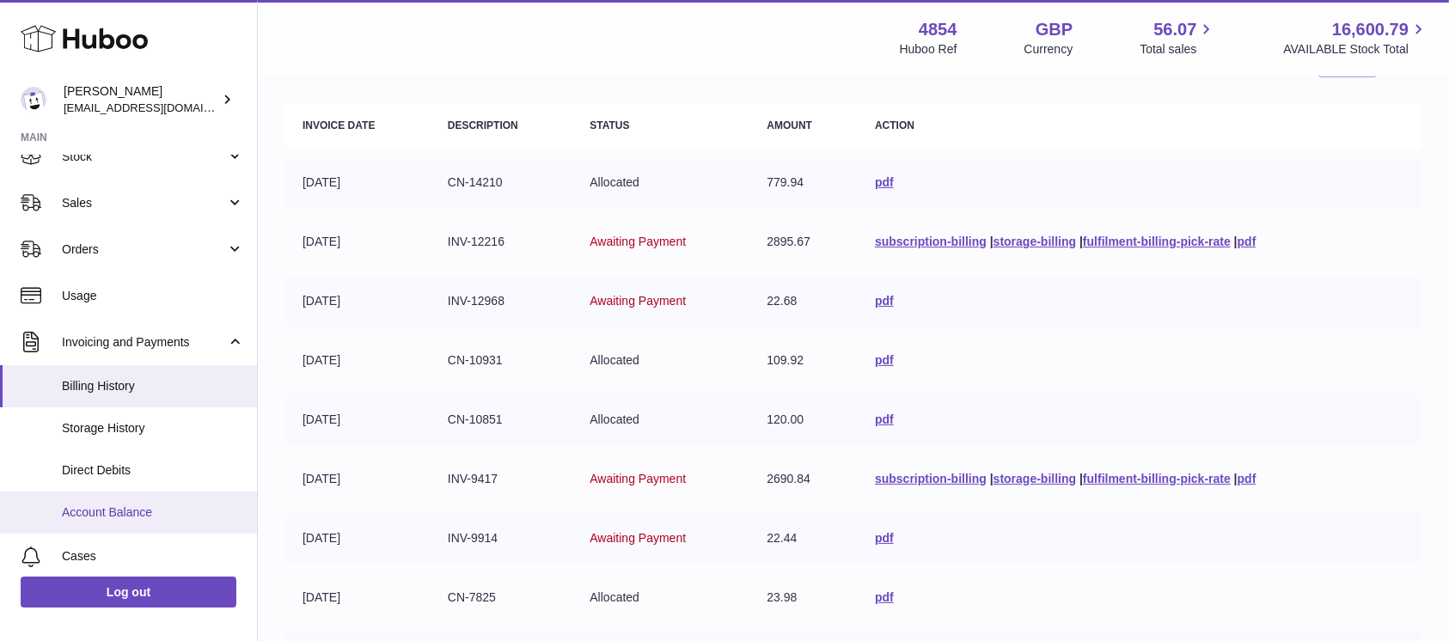
click at [117, 505] on span "Account Balance" at bounding box center [153, 513] width 182 height 16
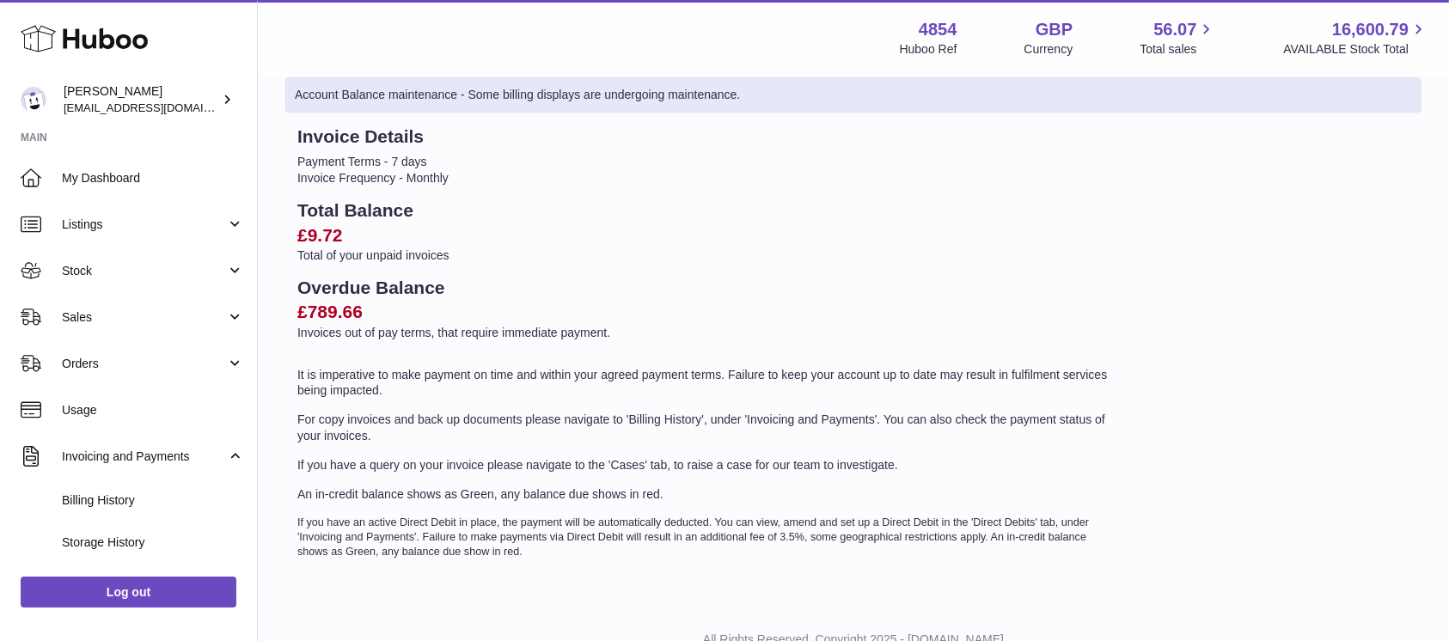
scroll to position [144, 0]
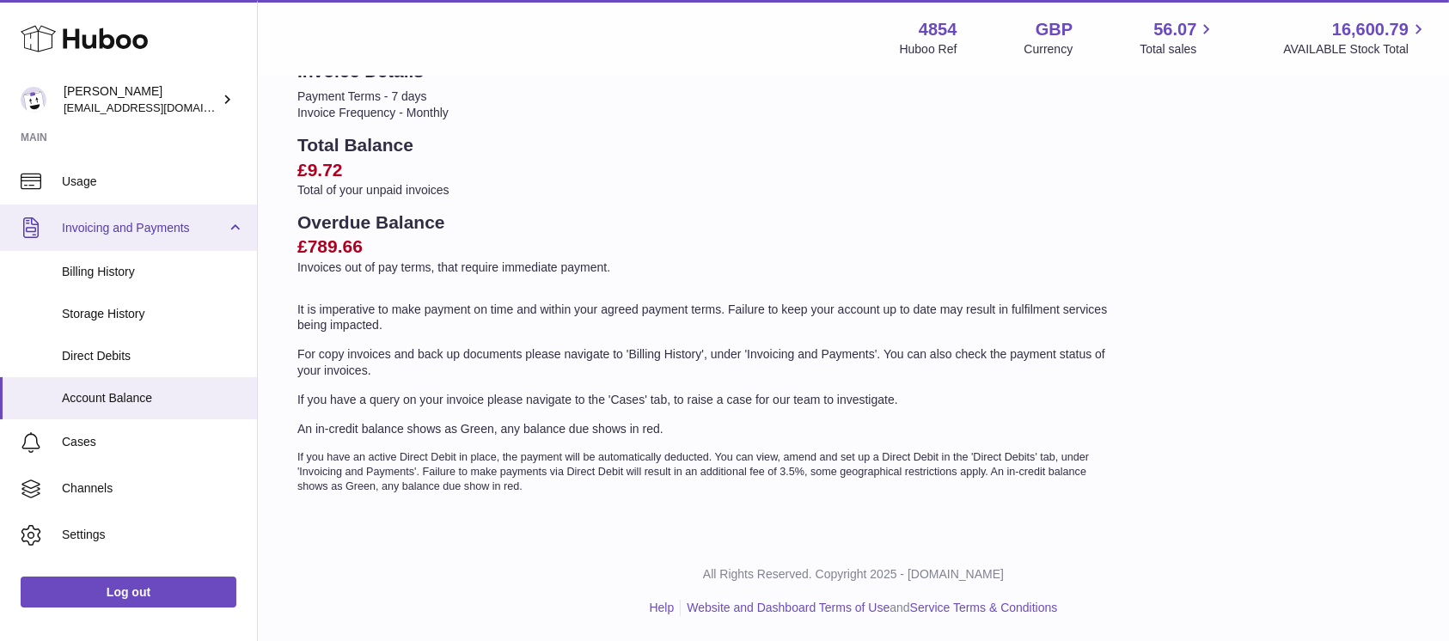
click at [180, 214] on link "Invoicing and Payments" at bounding box center [128, 228] width 257 height 46
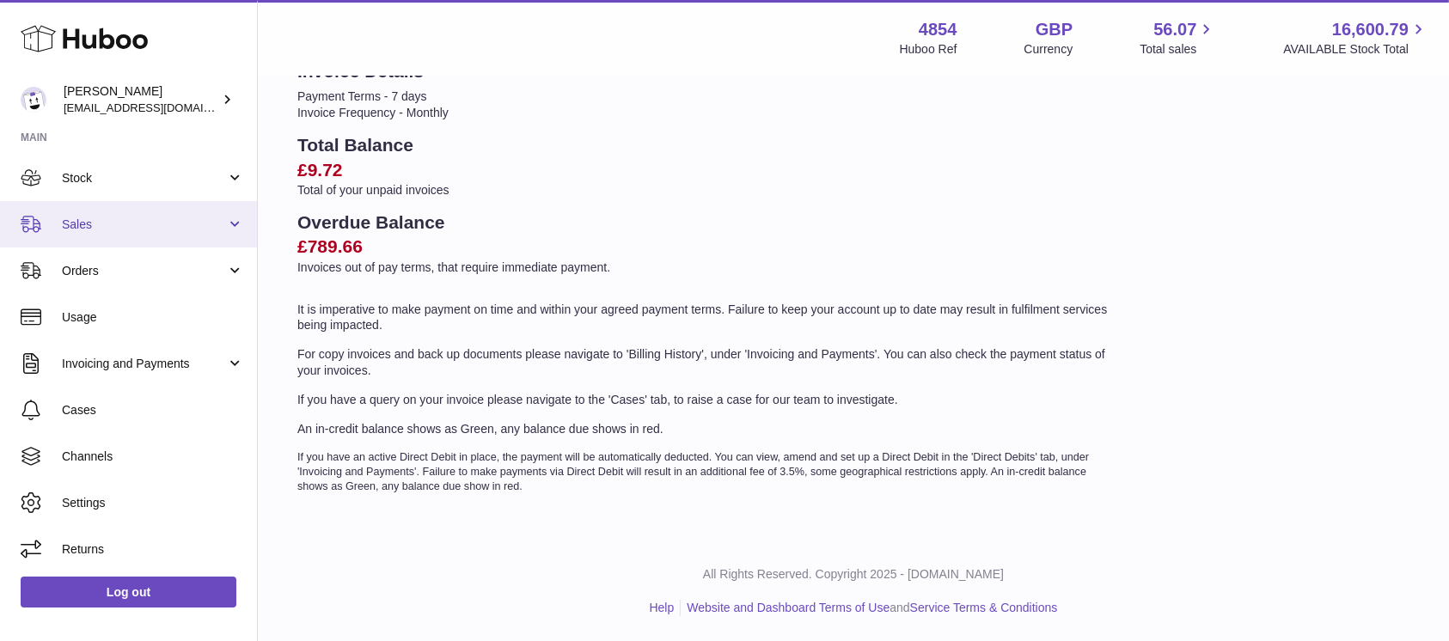
scroll to position [92, 0]
click at [181, 222] on span "Sales" at bounding box center [144, 225] width 164 height 16
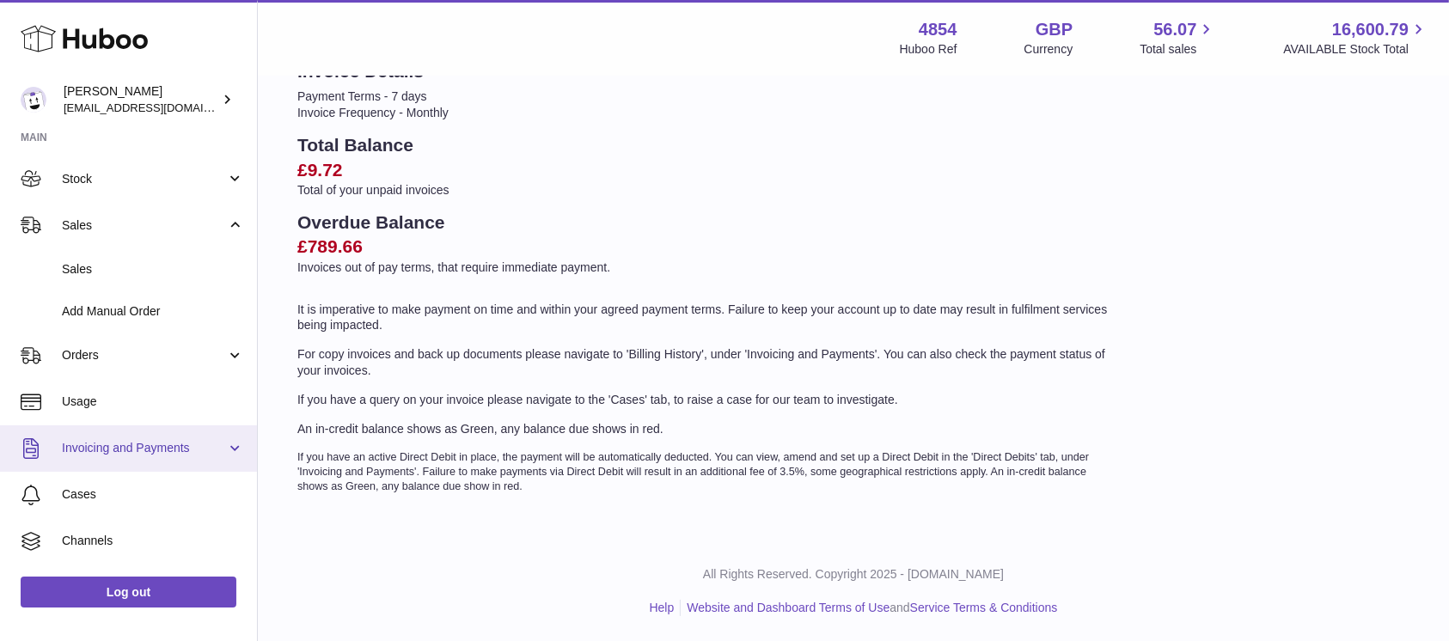
click at [190, 467] on link "Invoicing and Payments" at bounding box center [128, 448] width 257 height 46
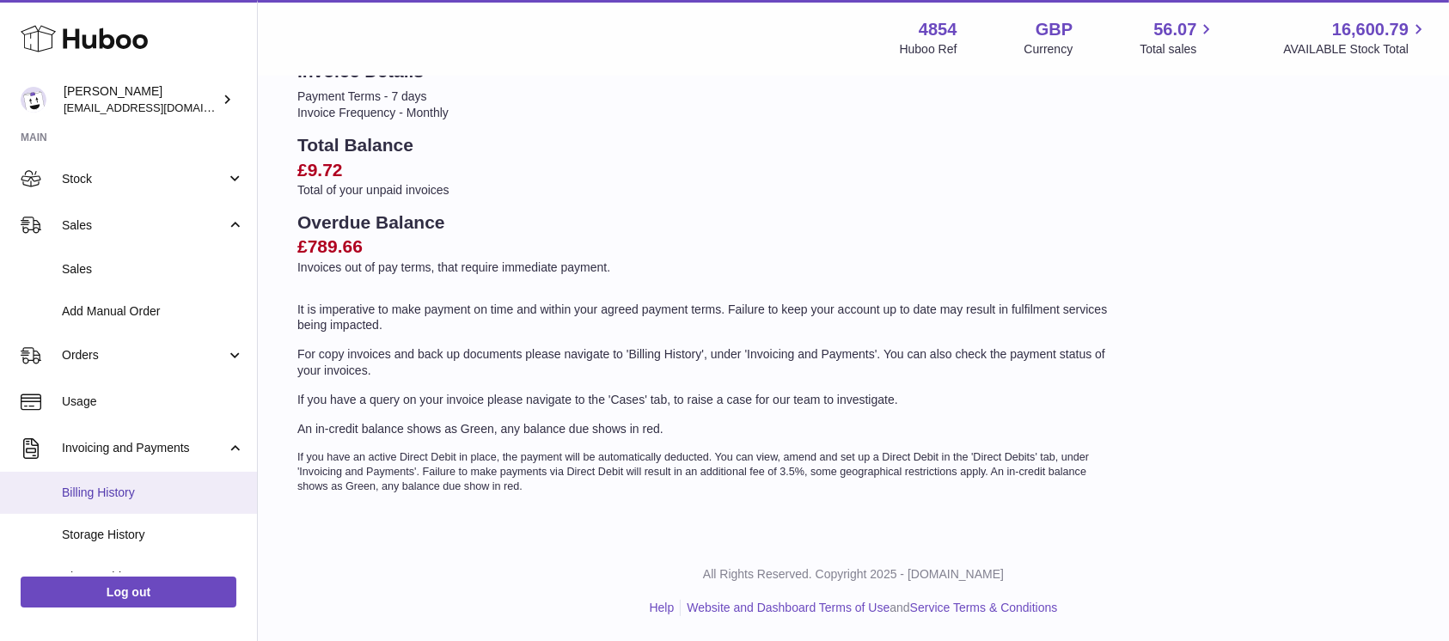
click at [148, 492] on span "Billing History" at bounding box center [153, 493] width 182 height 16
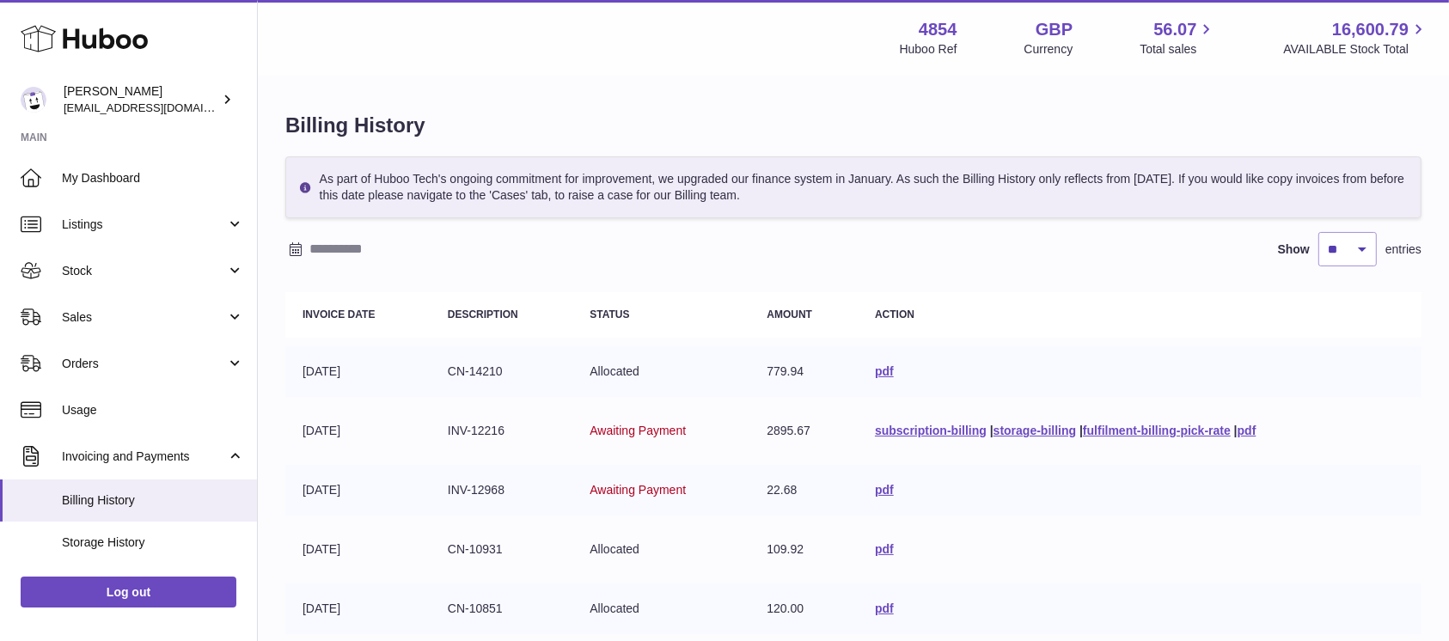
click at [385, 137] on h1 "Billing History" at bounding box center [853, 126] width 1136 height 28
copy div "Billing History"
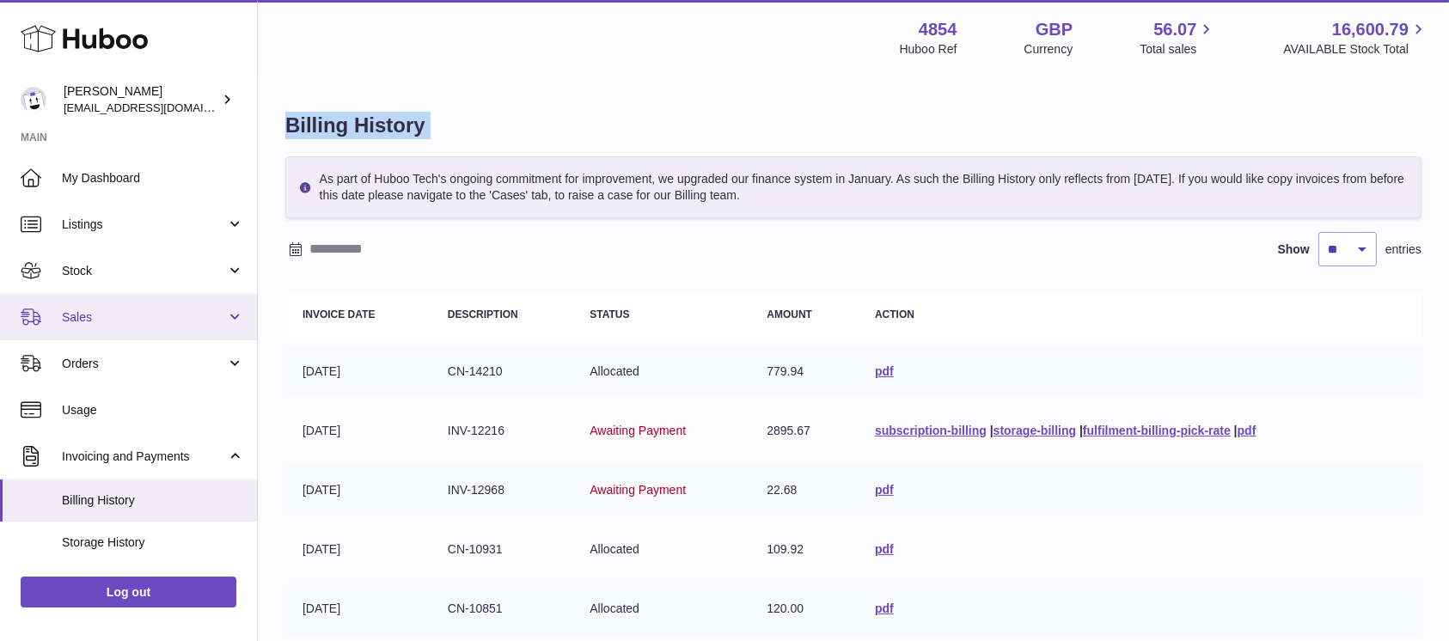
click at [156, 327] on link "Sales" at bounding box center [128, 317] width 257 height 46
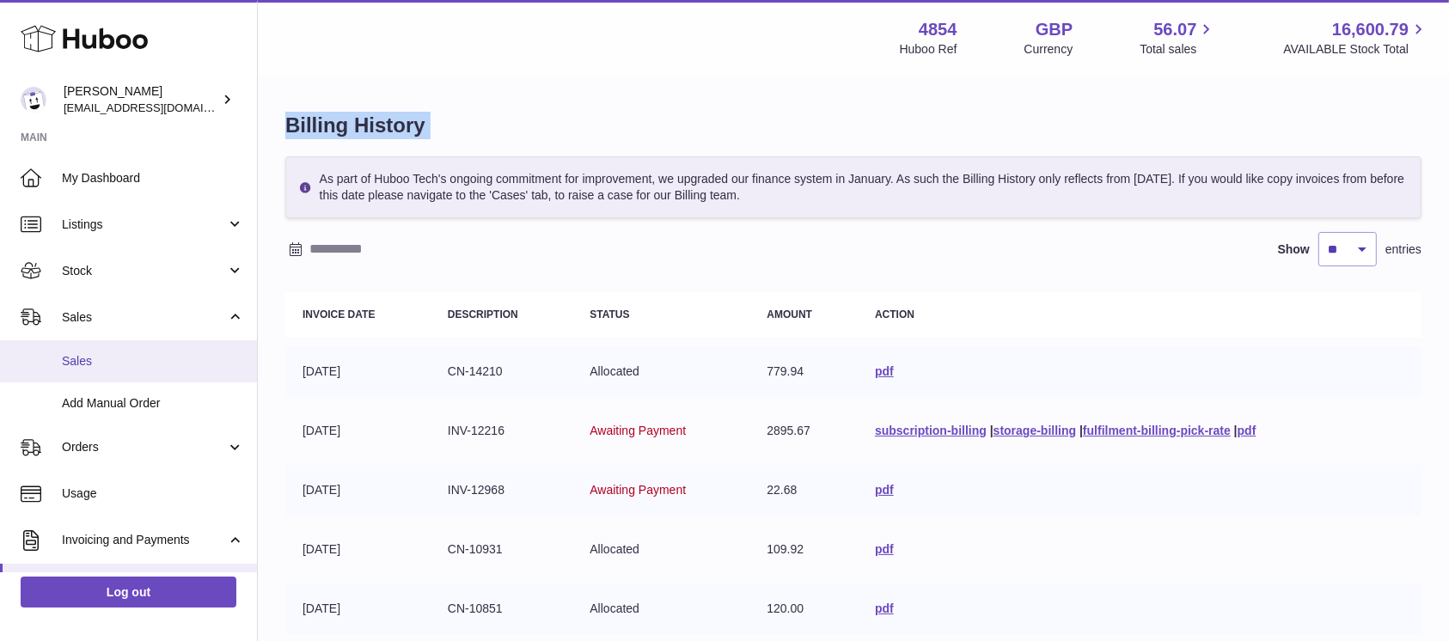
click at [130, 380] on link "Sales" at bounding box center [128, 361] width 257 height 42
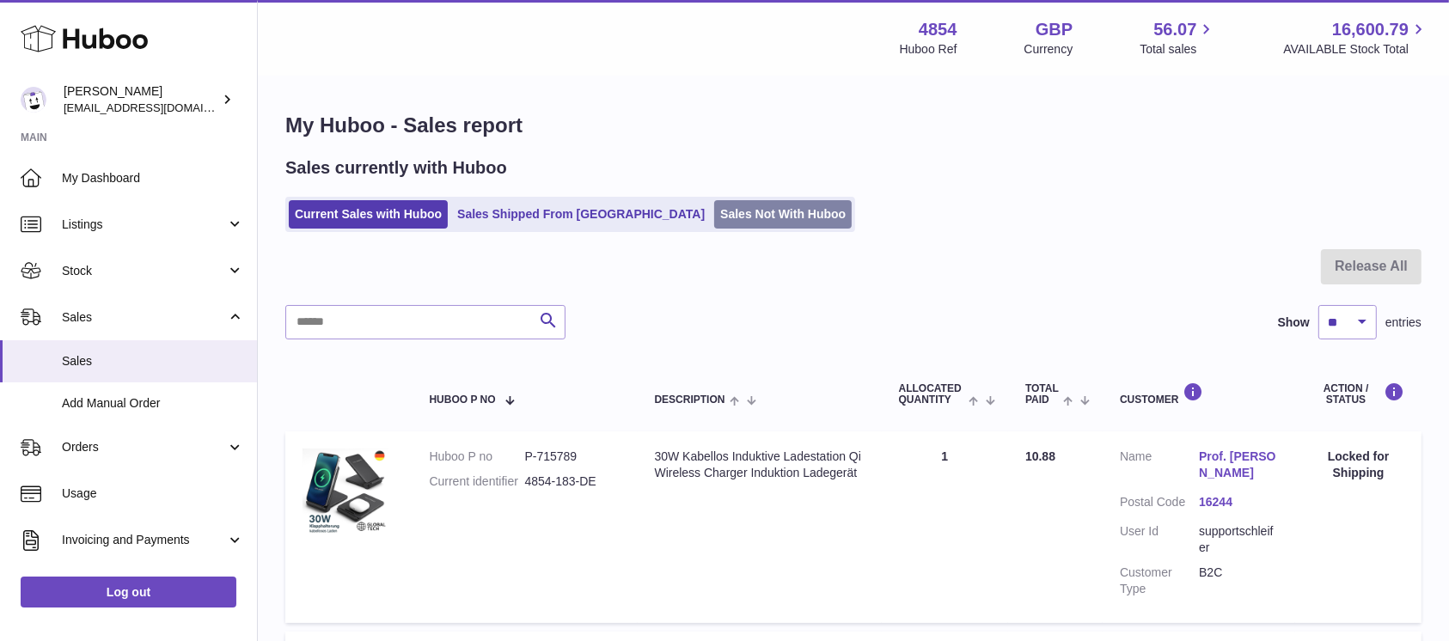
click at [714, 216] on link "Sales Not With Huboo" at bounding box center [783, 214] width 138 height 28
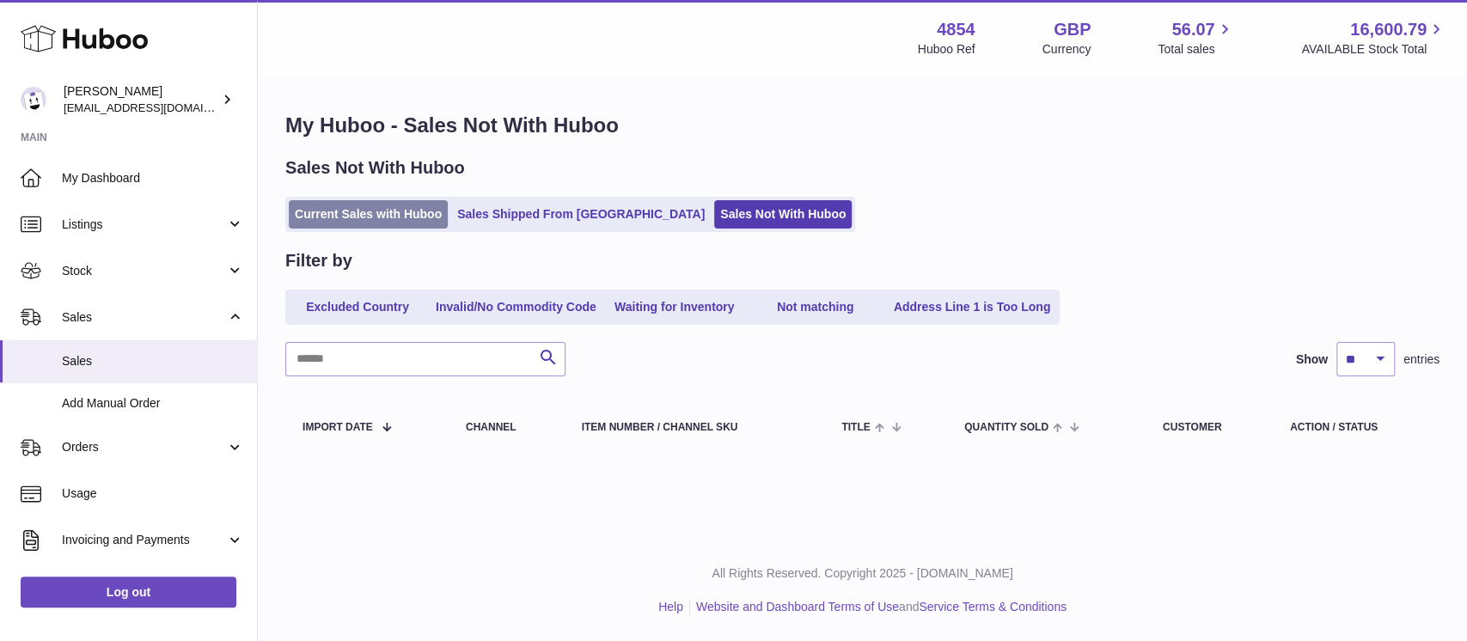
click at [392, 220] on link "Current Sales with Huboo" at bounding box center [368, 214] width 159 height 28
